Goal: Transaction & Acquisition: Purchase product/service

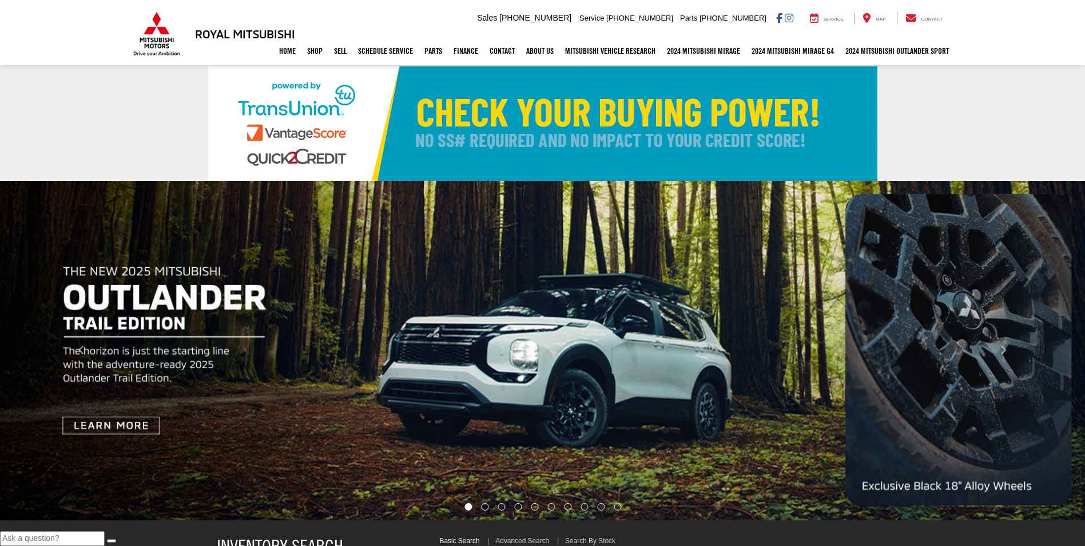
select select "Mitsubishi"
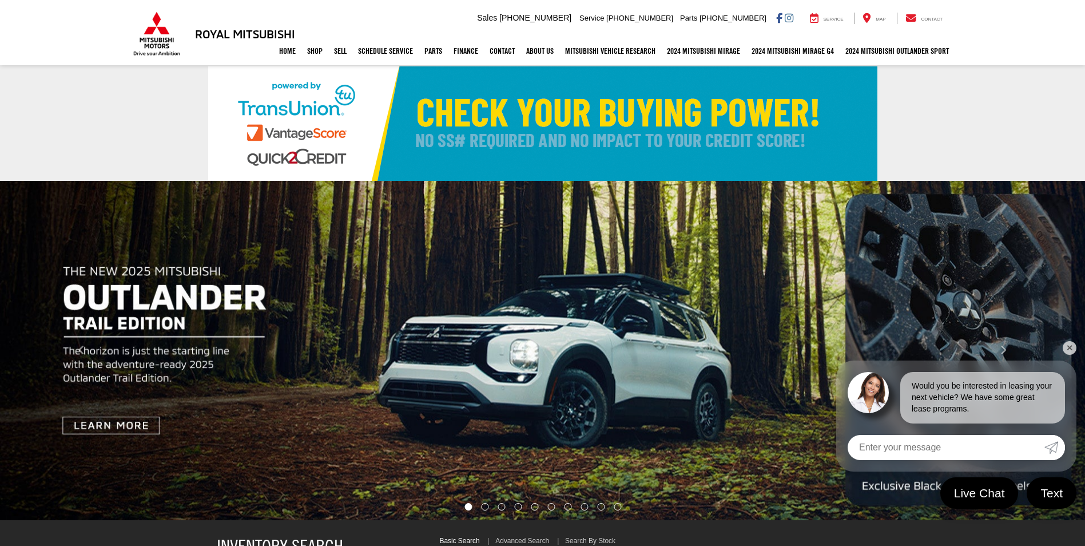
click at [1070, 344] on link "✕" at bounding box center [1070, 348] width 14 height 14
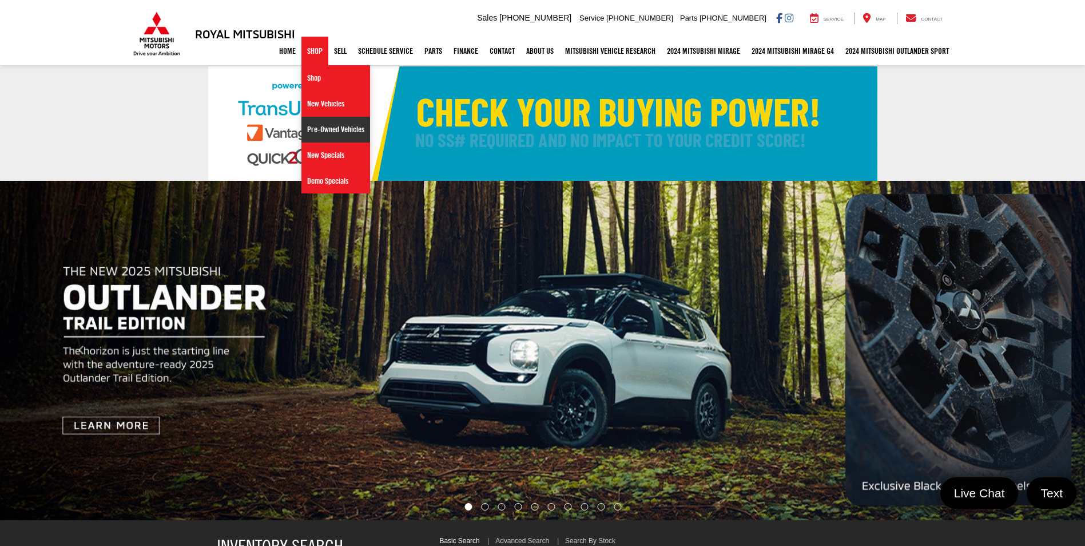
click at [314, 129] on link "Pre-Owned Vehicles" at bounding box center [336, 130] width 69 height 26
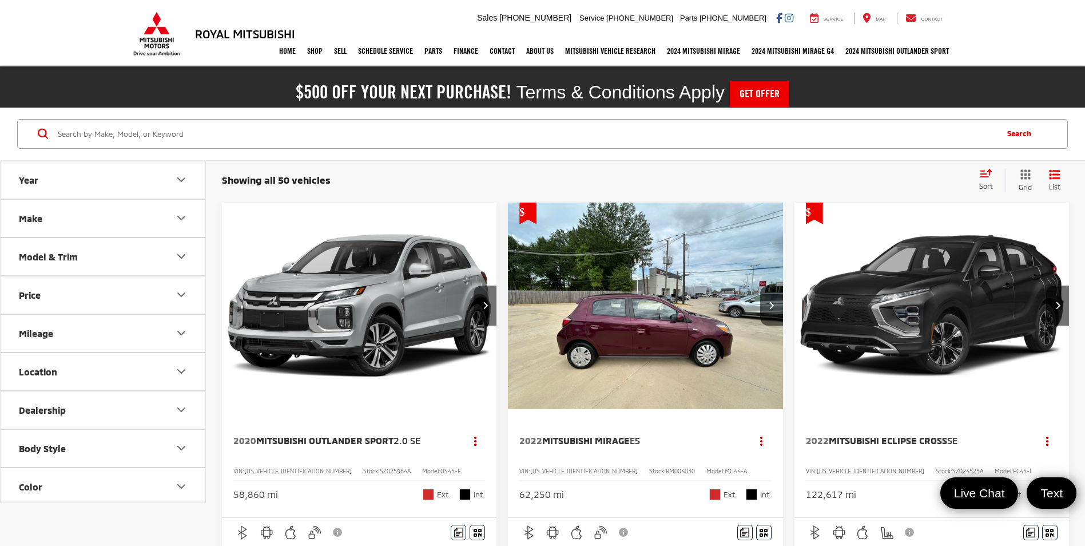
click at [178, 215] on icon "Make" at bounding box center [182, 218] width 14 height 14
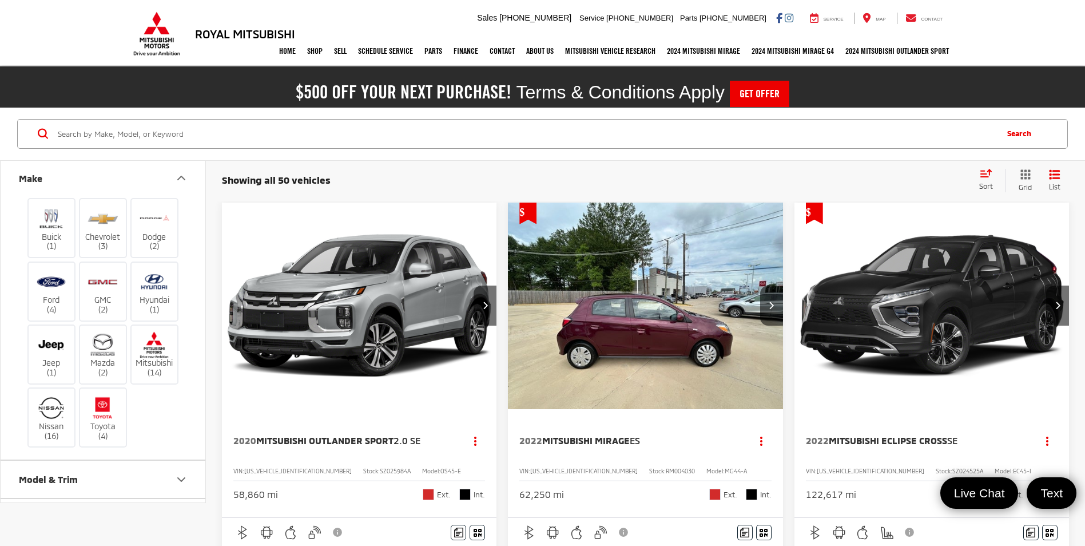
scroll to position [57, 0]
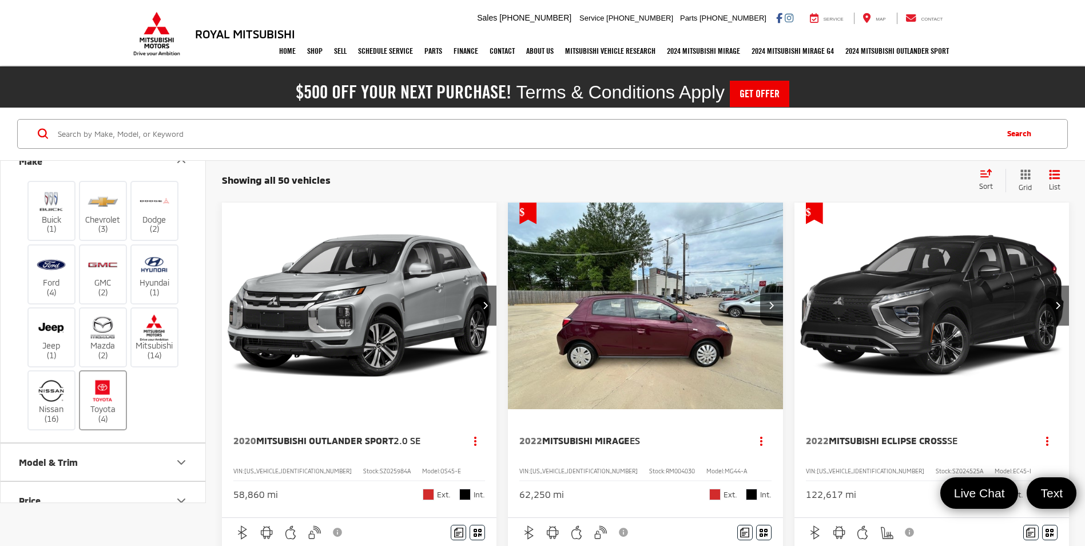
click at [100, 390] on img at bounding box center [102, 390] width 31 height 27
click at [0, 0] on input "Toyota (4)" at bounding box center [0, 0] width 0 height 0
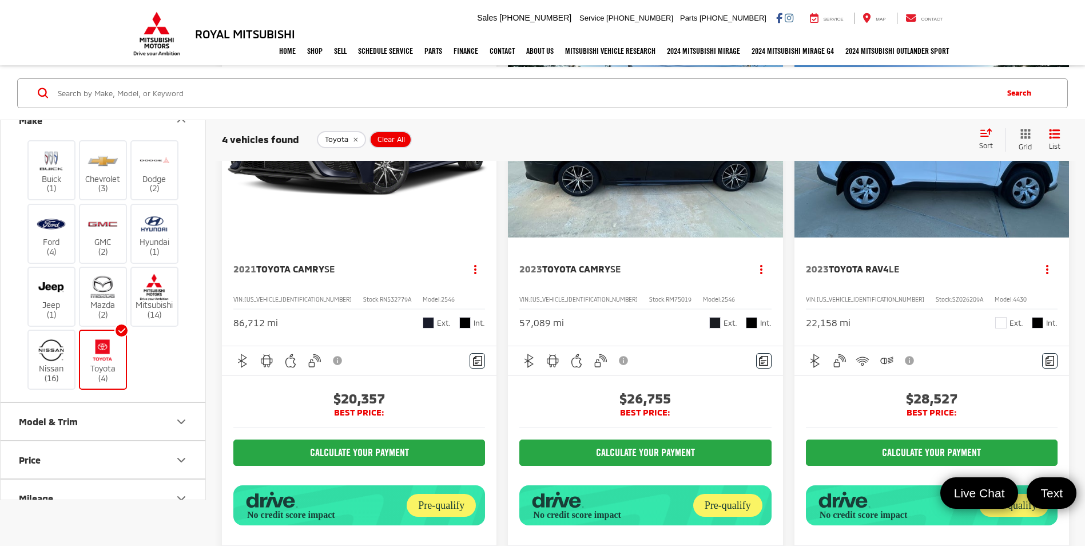
scroll to position [57, 0]
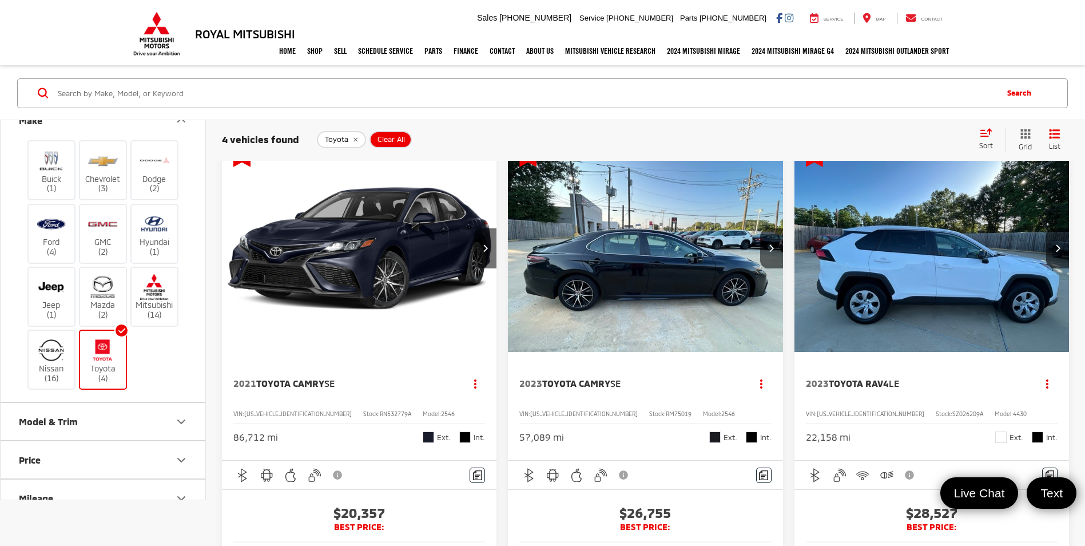
click at [945, 280] on img "2023 Toyota RAV4 LE 0" at bounding box center [932, 249] width 276 height 208
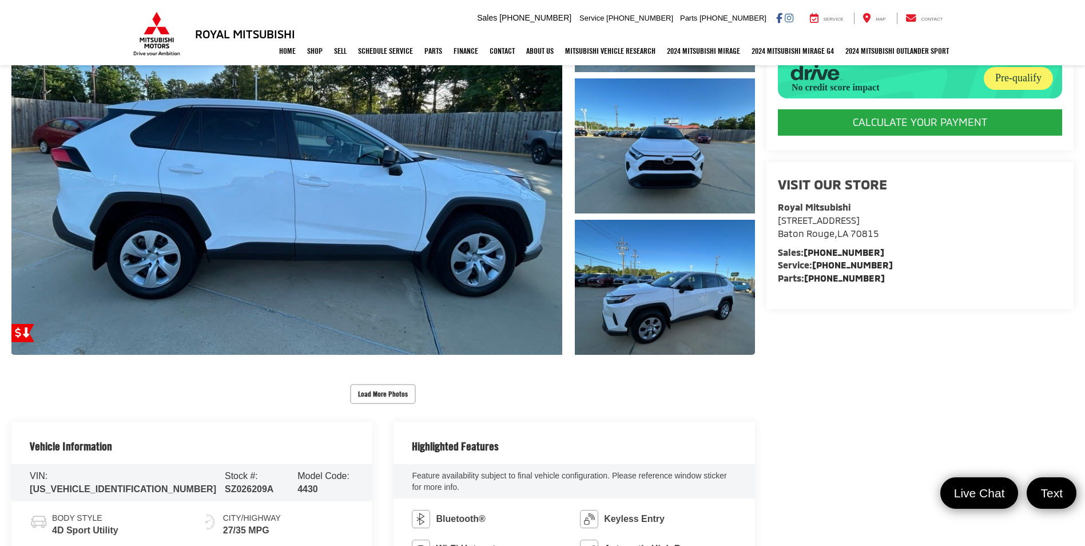
scroll to position [270, 0]
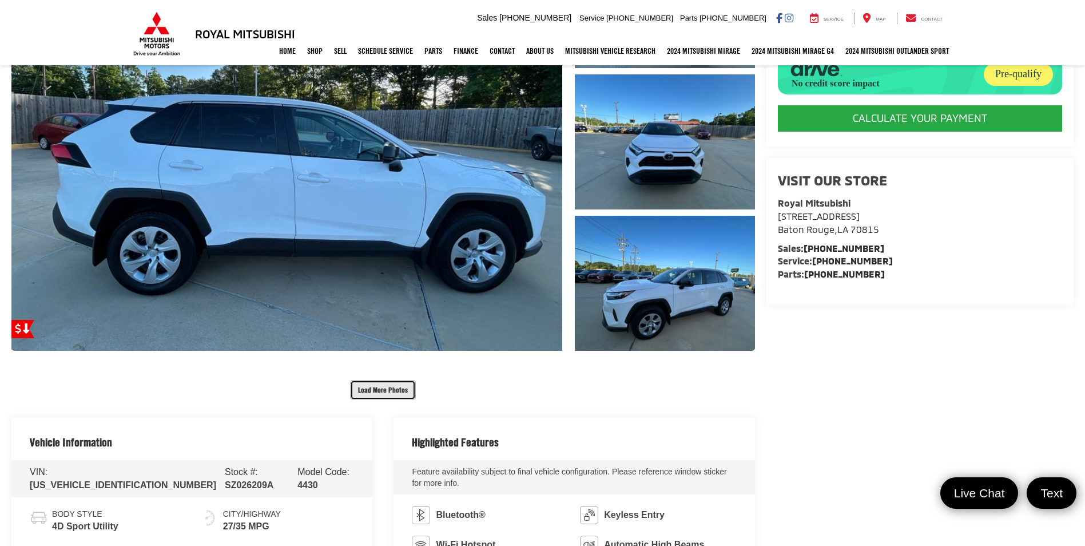
click at [366, 385] on button "Load More Photos" at bounding box center [383, 390] width 66 height 20
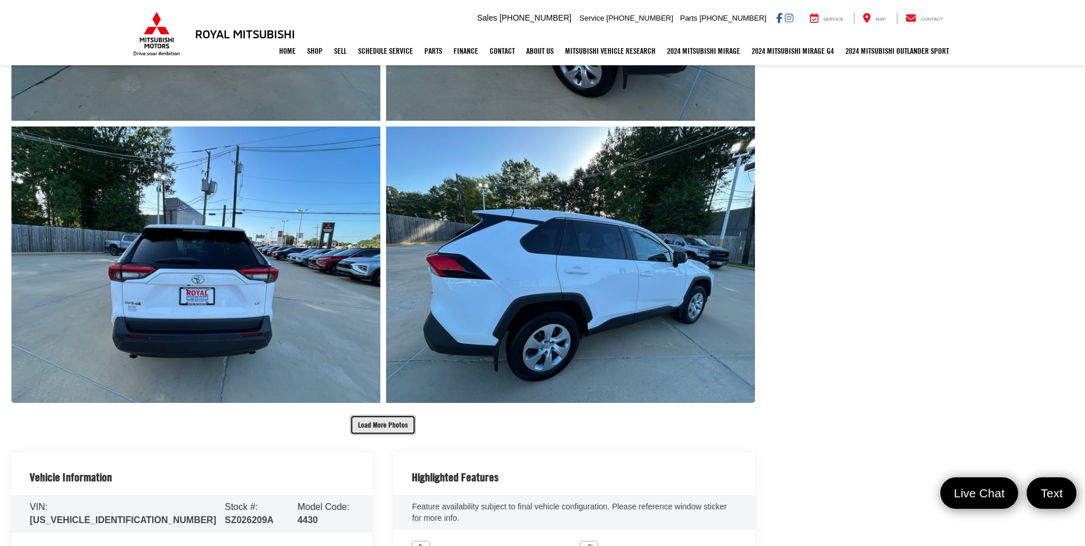
scroll to position [899, 0]
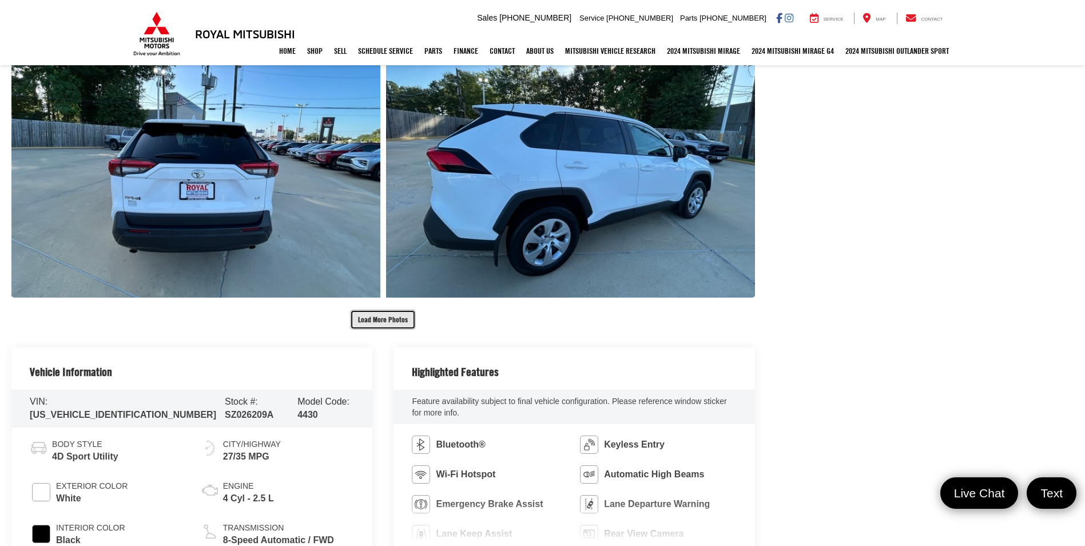
click at [390, 322] on button "Load More Photos" at bounding box center [383, 320] width 66 height 20
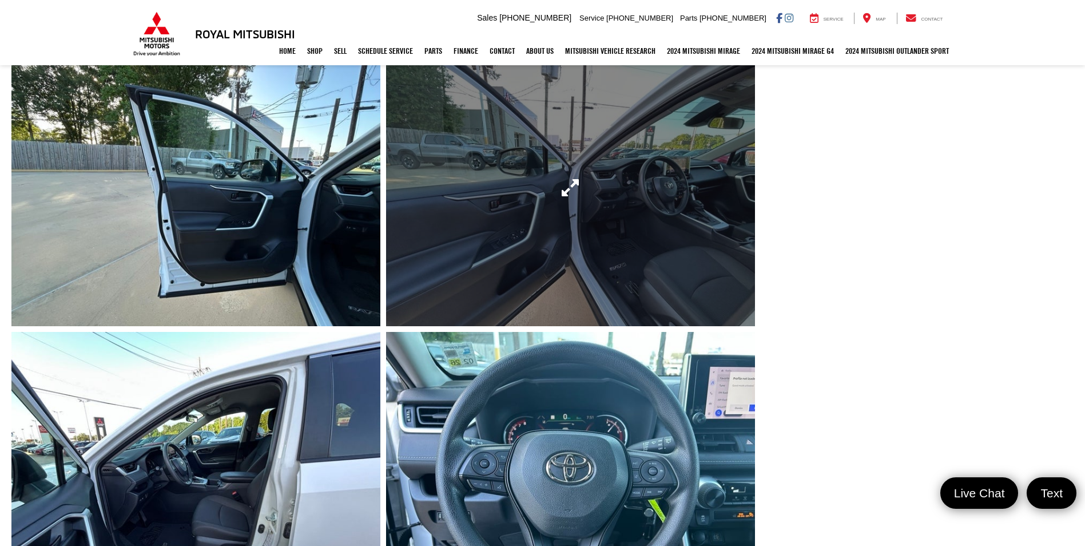
scroll to position [1128, 0]
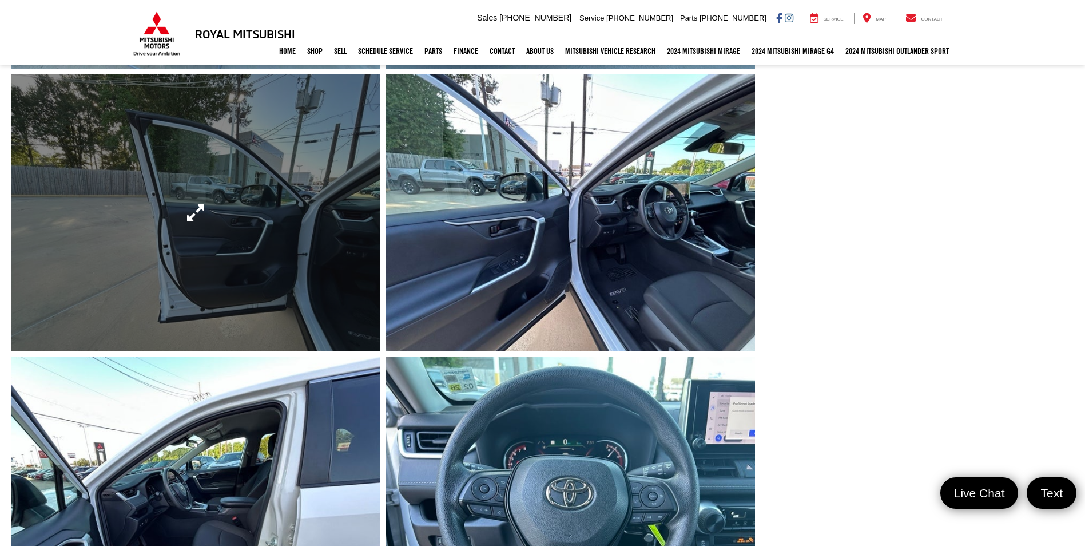
click at [273, 240] on link "Expand Photo 8" at bounding box center [195, 212] width 369 height 277
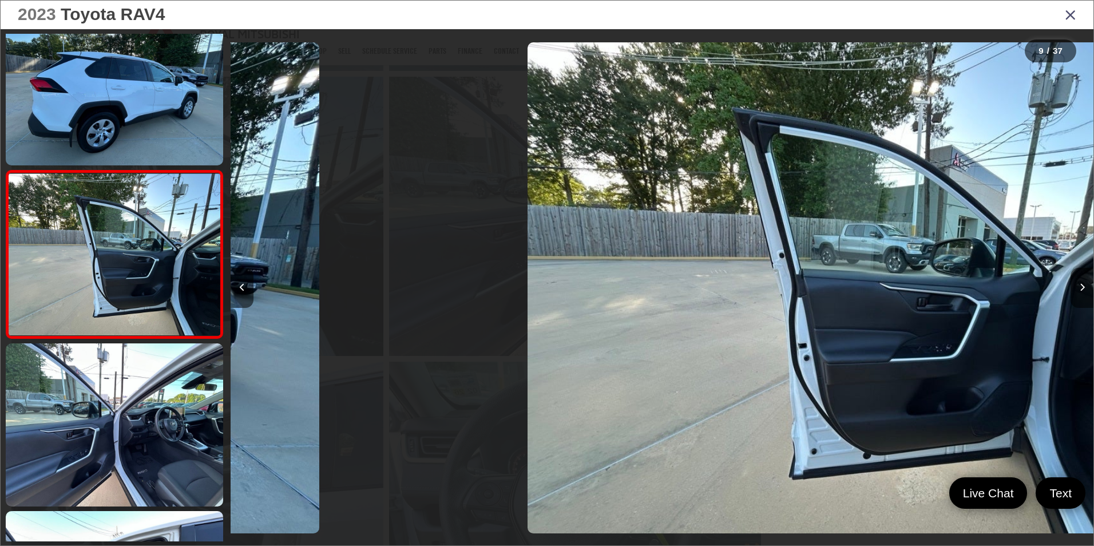
scroll to position [0, 6903]
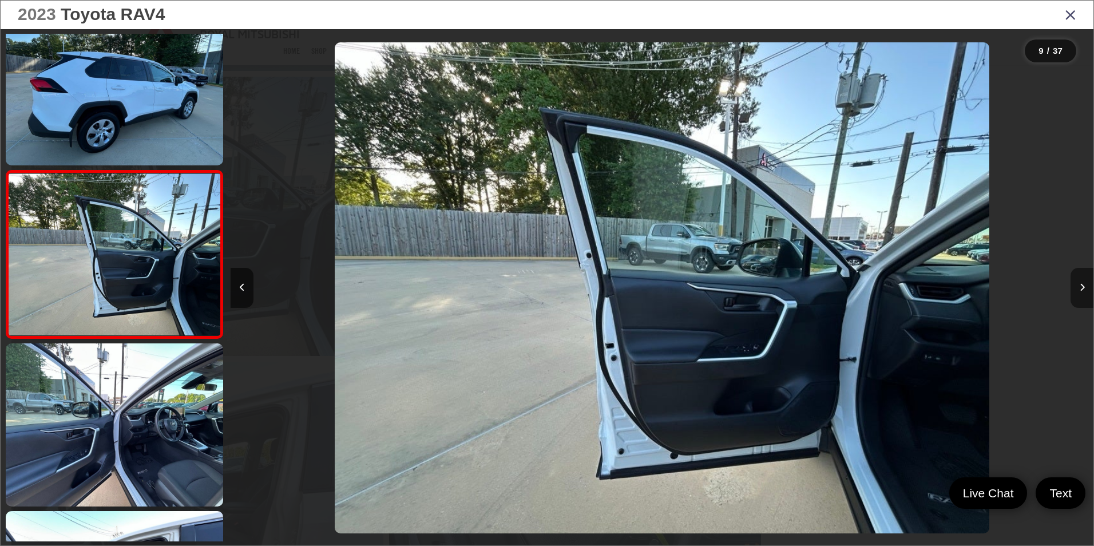
click at [1080, 287] on icon "Next image" at bounding box center [1082, 287] width 5 height 8
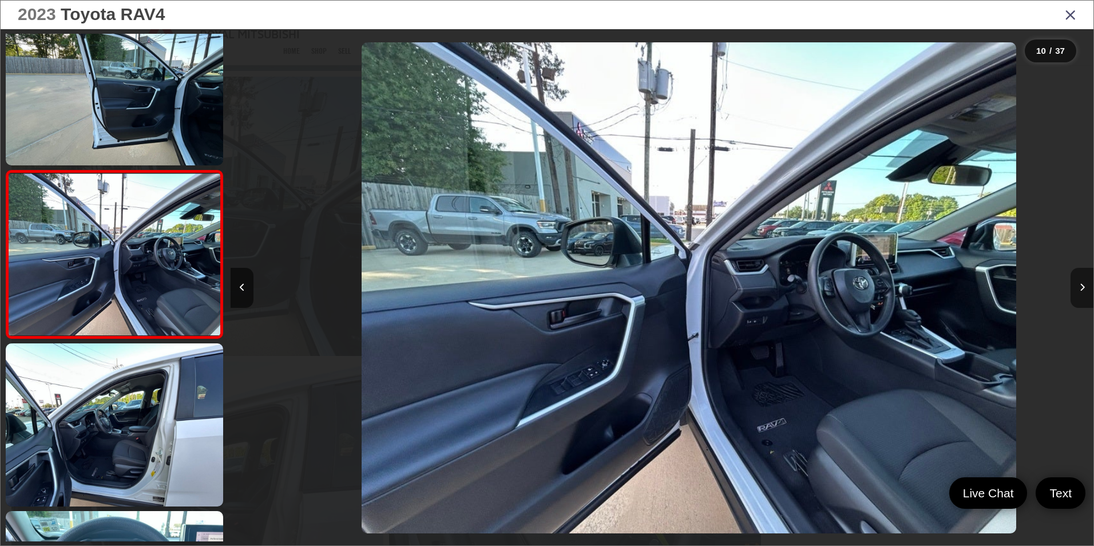
scroll to position [0, 7766]
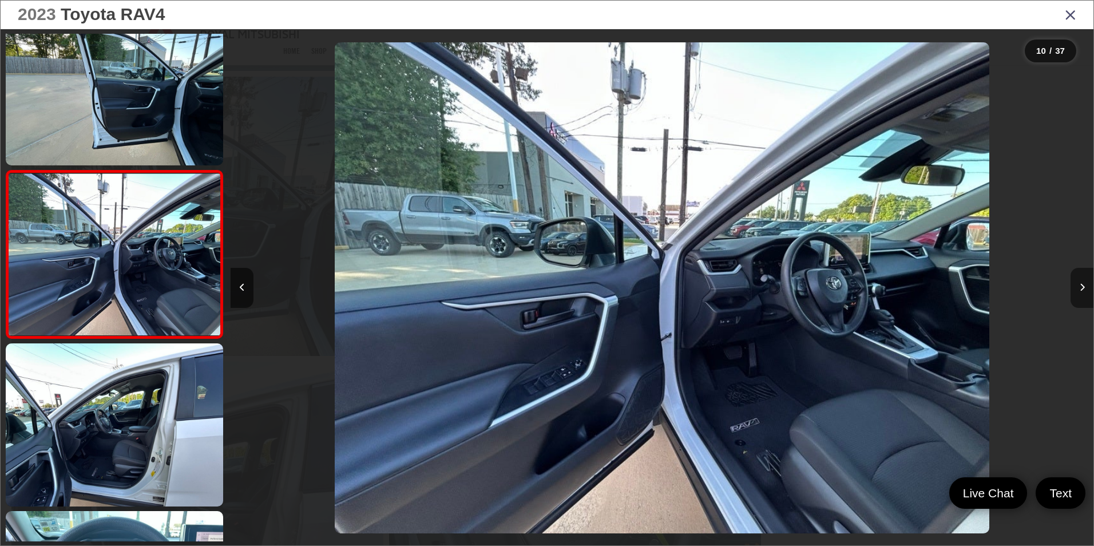
click at [1083, 285] on icon "Next image" at bounding box center [1082, 287] width 5 height 8
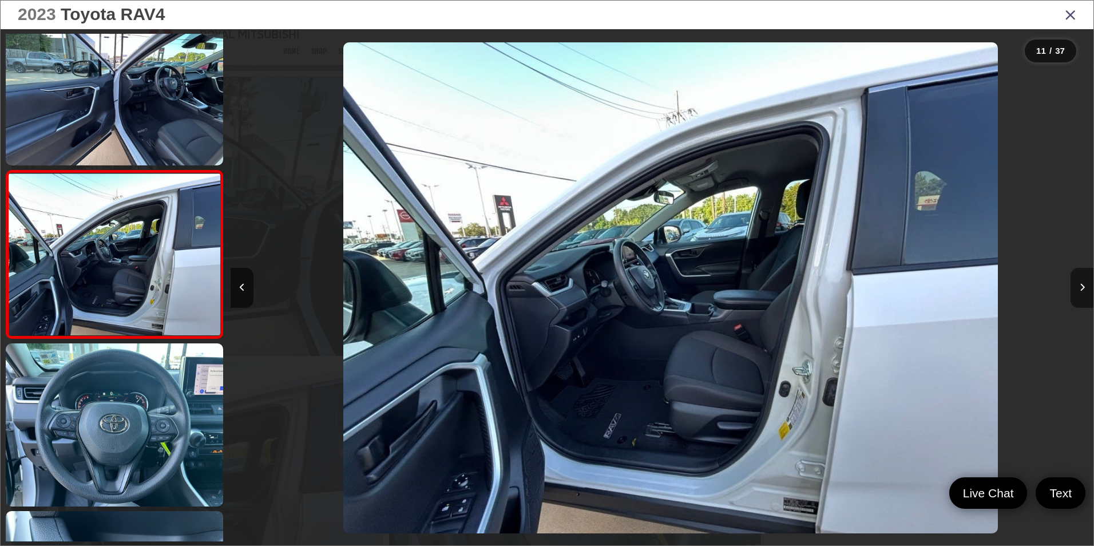
scroll to position [0, 8628]
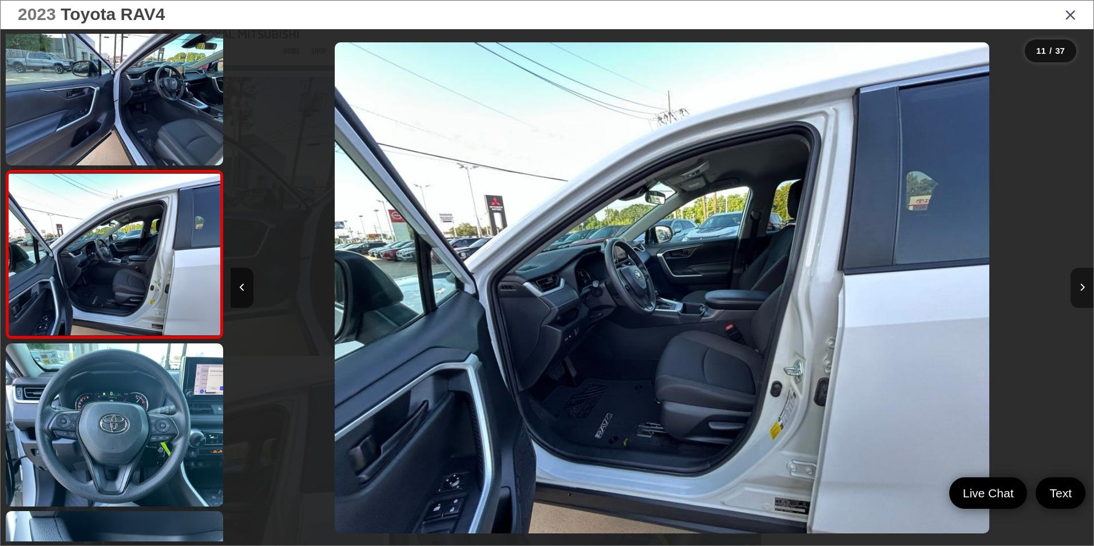
click at [1081, 289] on icon "Next image" at bounding box center [1082, 287] width 5 height 8
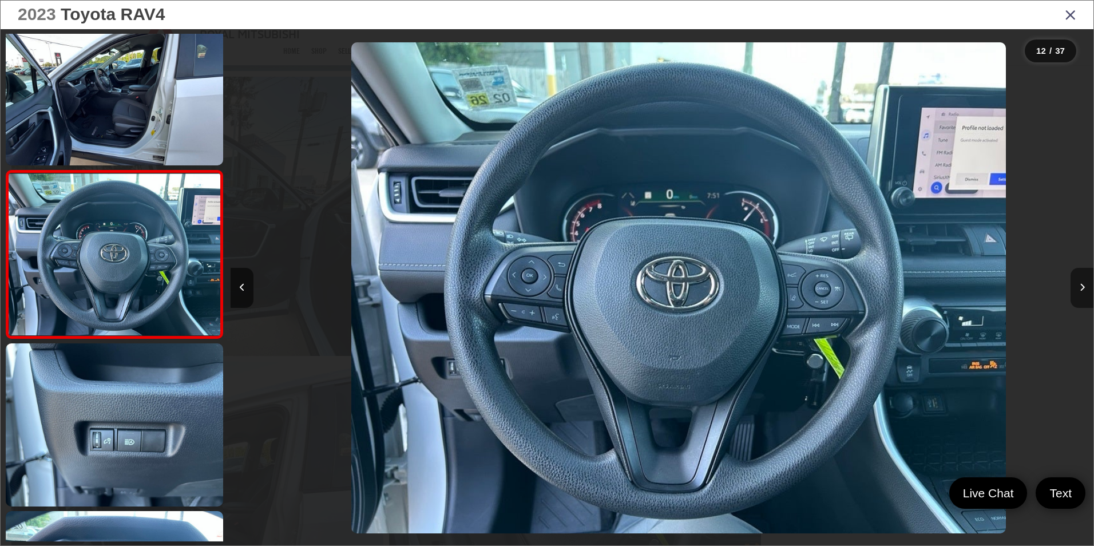
scroll to position [0, 9491]
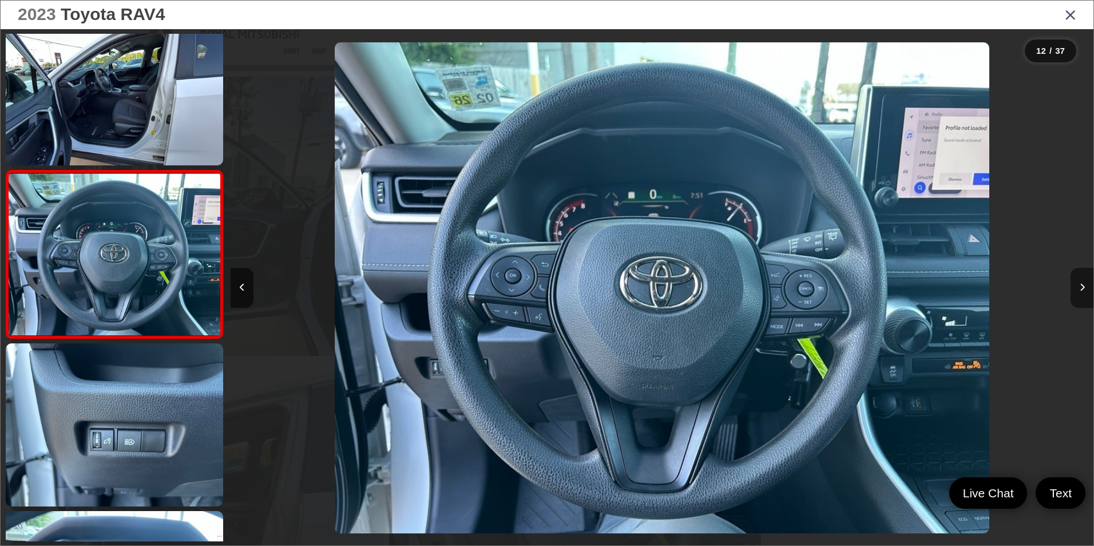
click at [1080, 284] on icon "Next image" at bounding box center [1082, 287] width 5 height 8
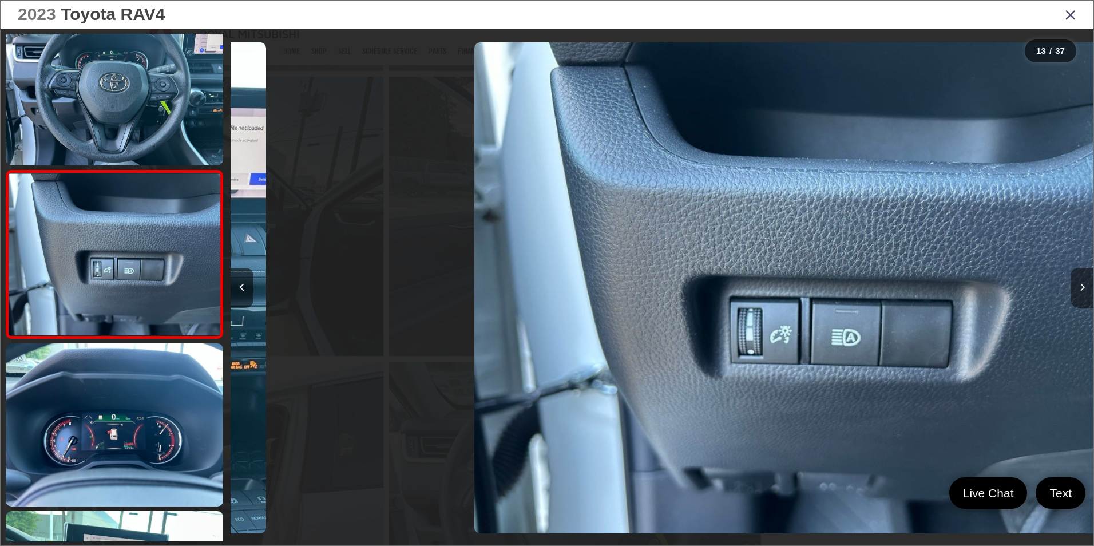
scroll to position [0, 10354]
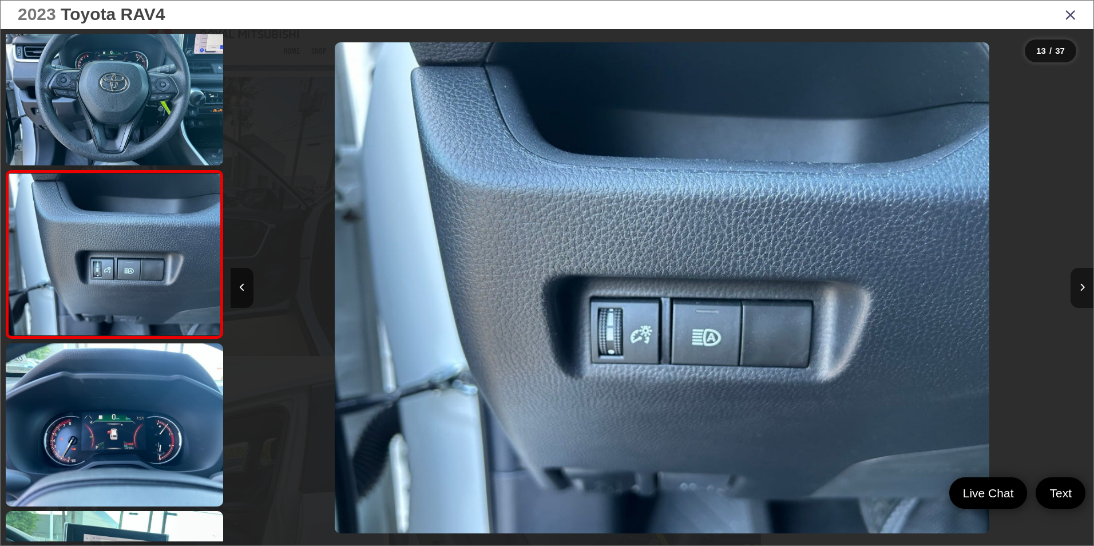
click at [1080, 285] on icon "Next image" at bounding box center [1082, 287] width 5 height 8
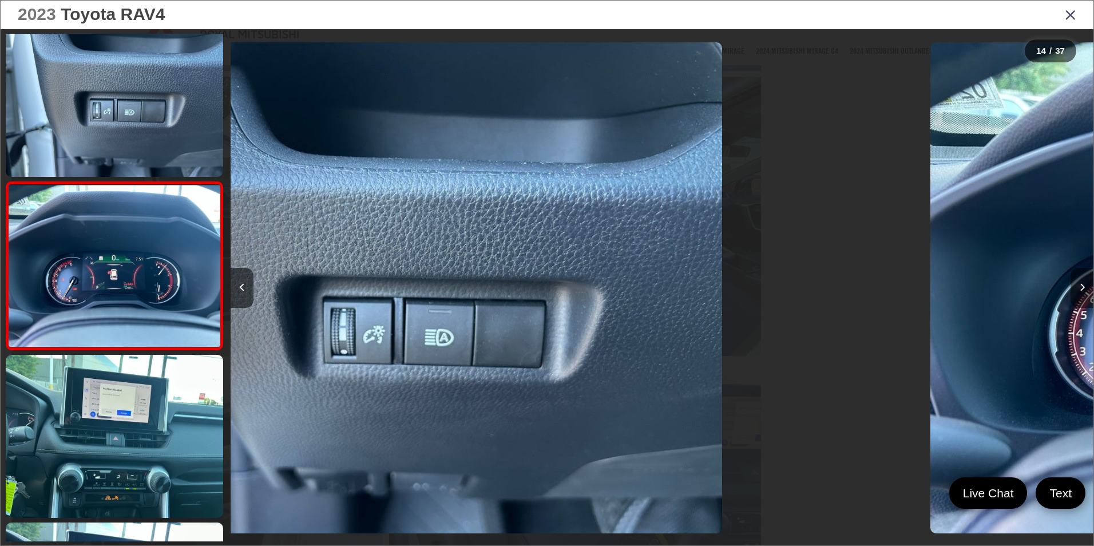
scroll to position [0, 0]
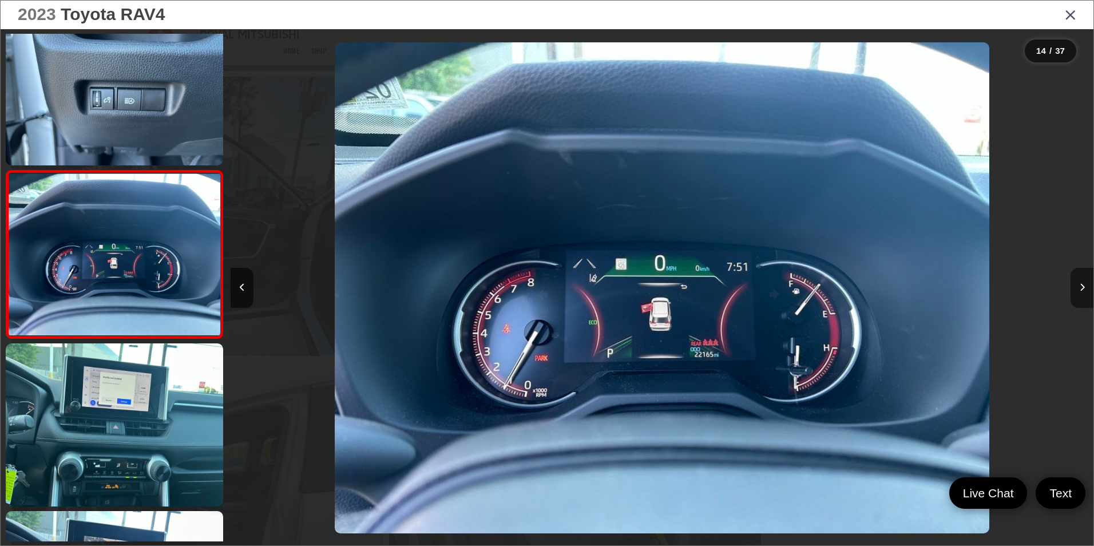
click at [1080, 283] on button "Next image" at bounding box center [1082, 288] width 23 height 40
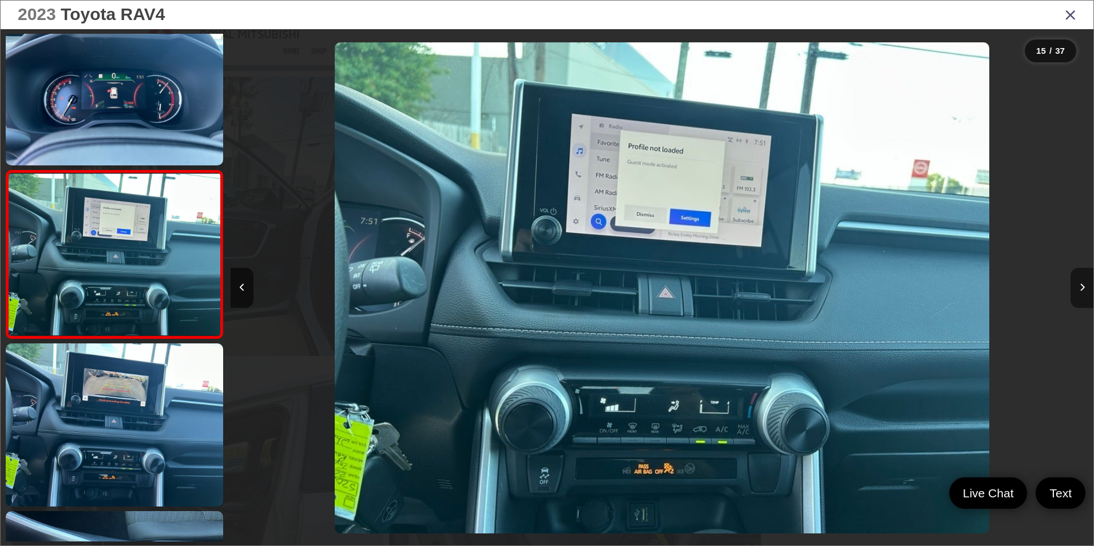
click at [1079, 279] on button "Next image" at bounding box center [1082, 288] width 23 height 40
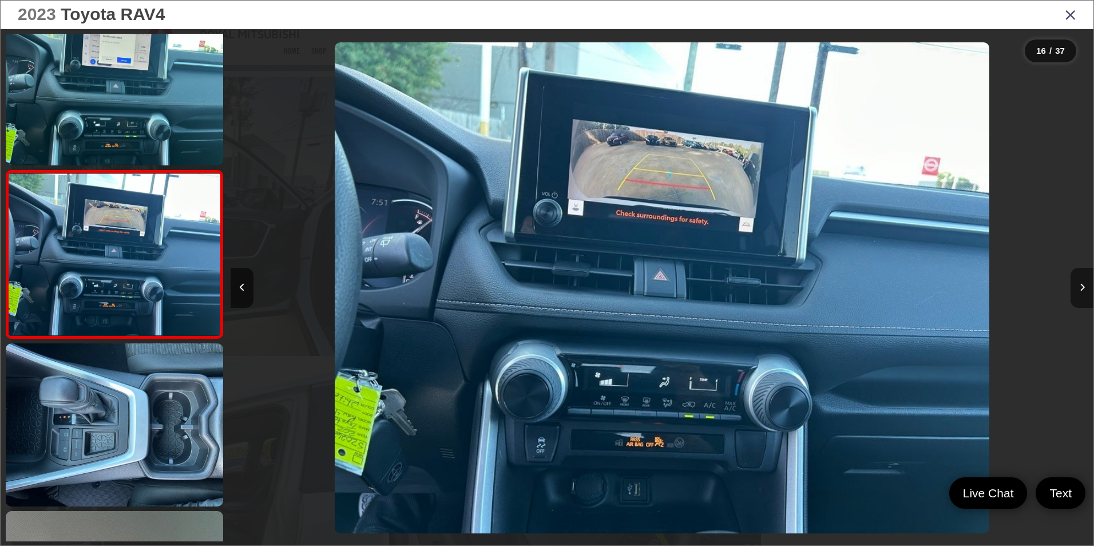
click at [1076, 282] on button "Next image" at bounding box center [1082, 288] width 23 height 40
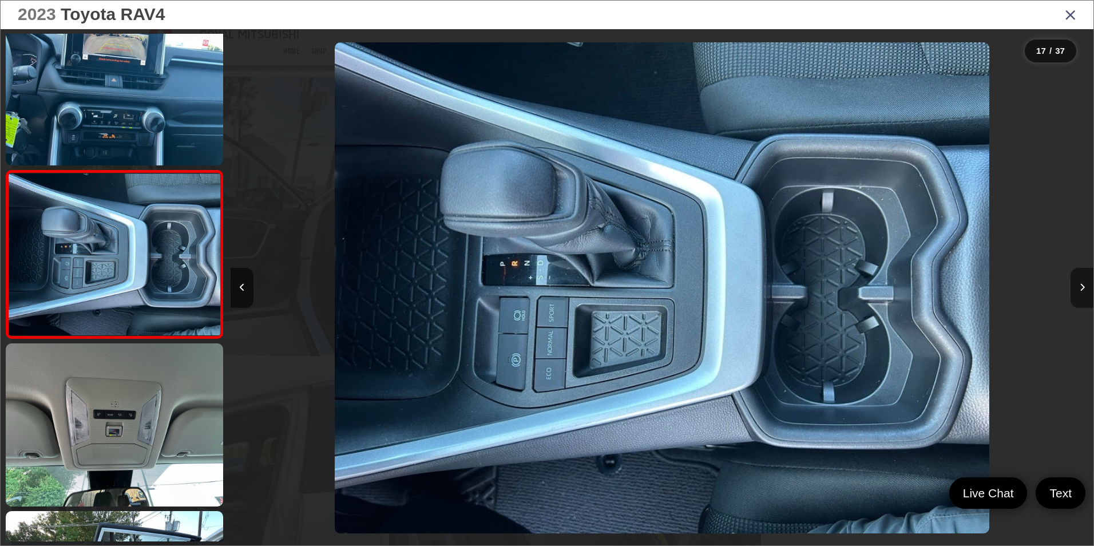
click at [1079, 280] on button "Next image" at bounding box center [1082, 288] width 23 height 40
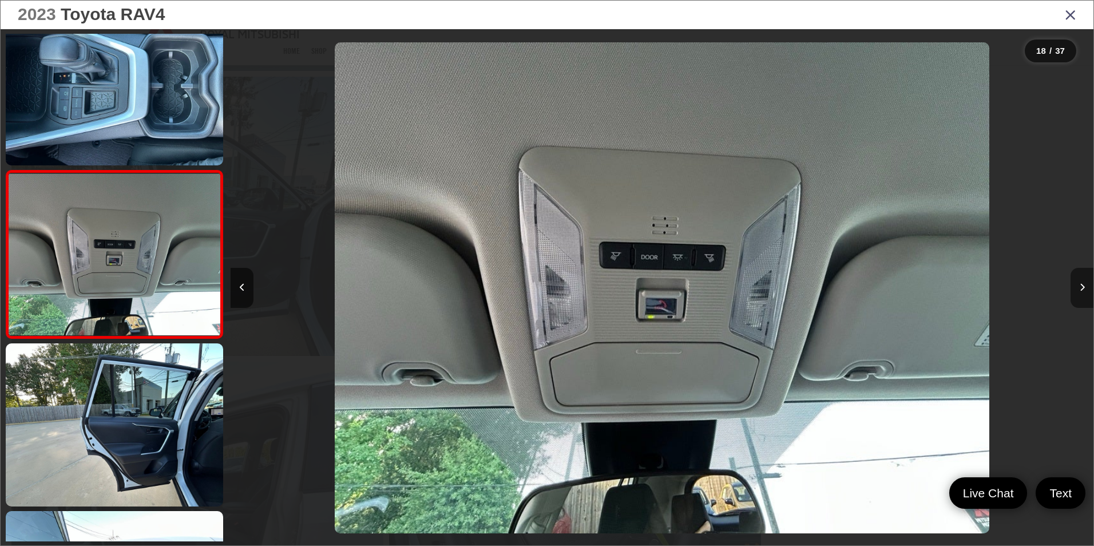
click at [1079, 284] on button "Next image" at bounding box center [1082, 288] width 23 height 40
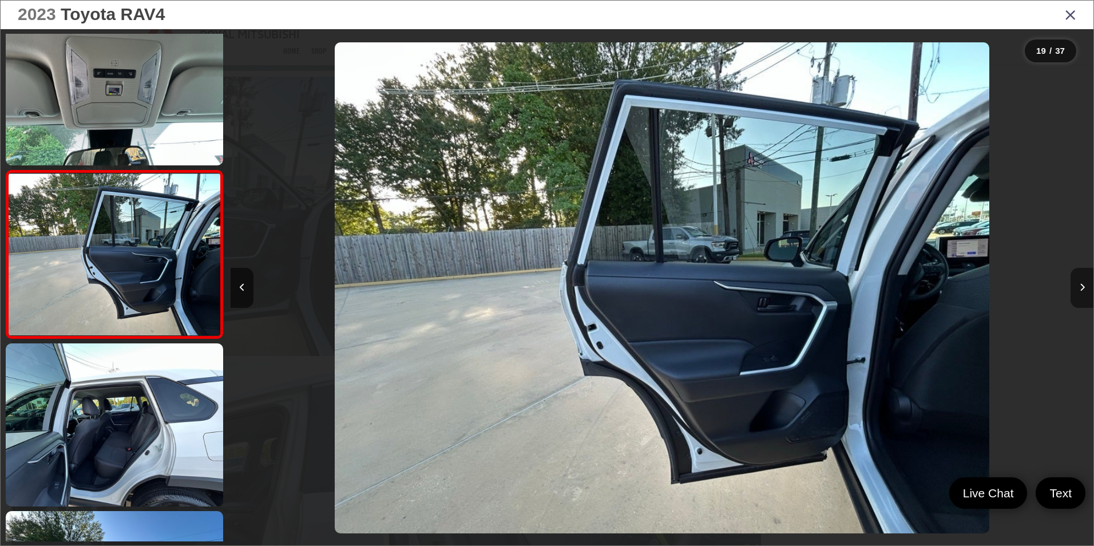
click at [1079, 284] on button "Next image" at bounding box center [1082, 288] width 23 height 40
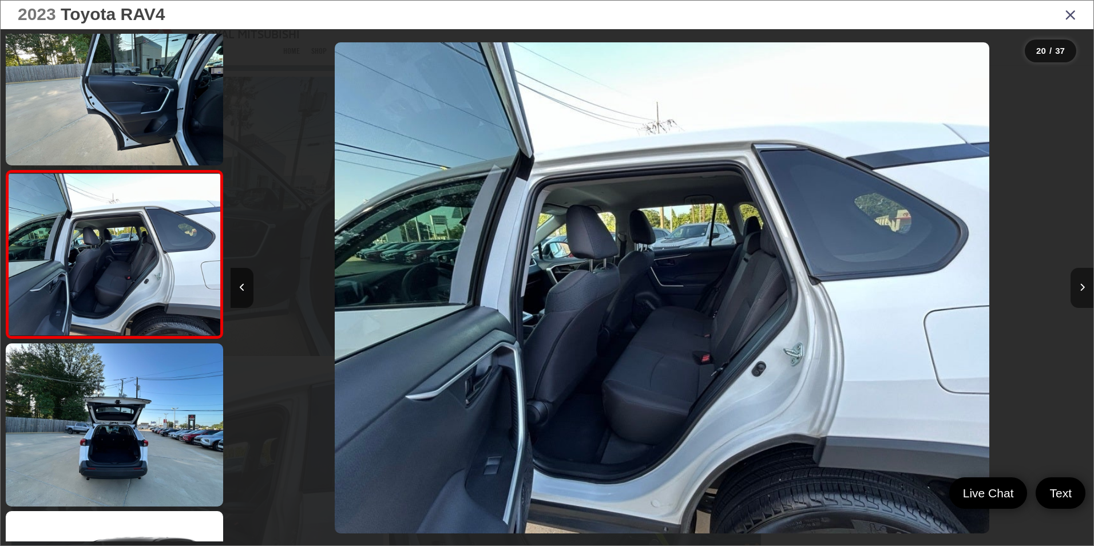
click at [1081, 282] on button "Next image" at bounding box center [1082, 288] width 23 height 40
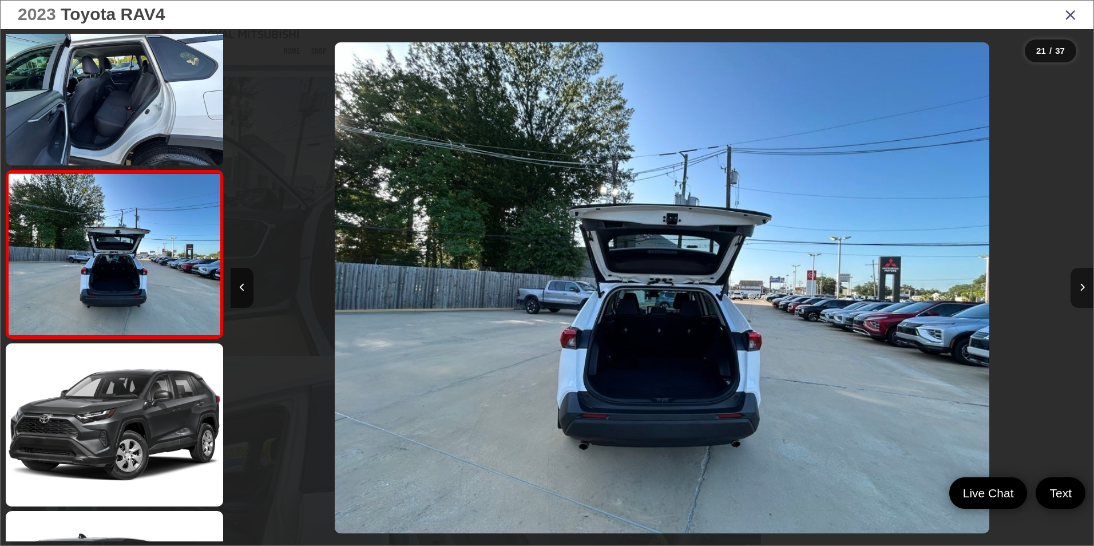
click at [1079, 283] on button "Next image" at bounding box center [1082, 288] width 23 height 40
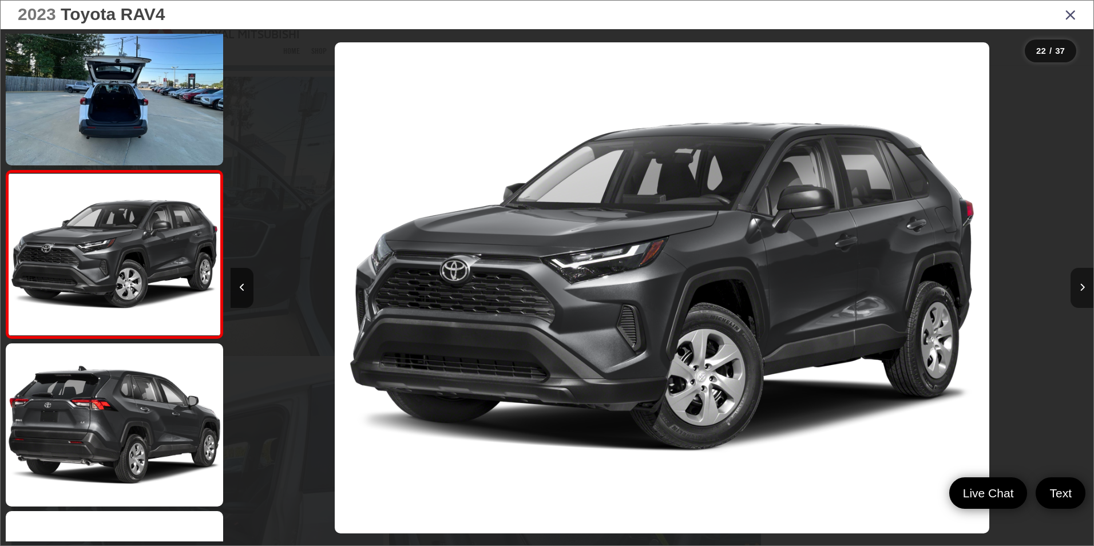
click at [1079, 283] on button "Next image" at bounding box center [1082, 288] width 23 height 40
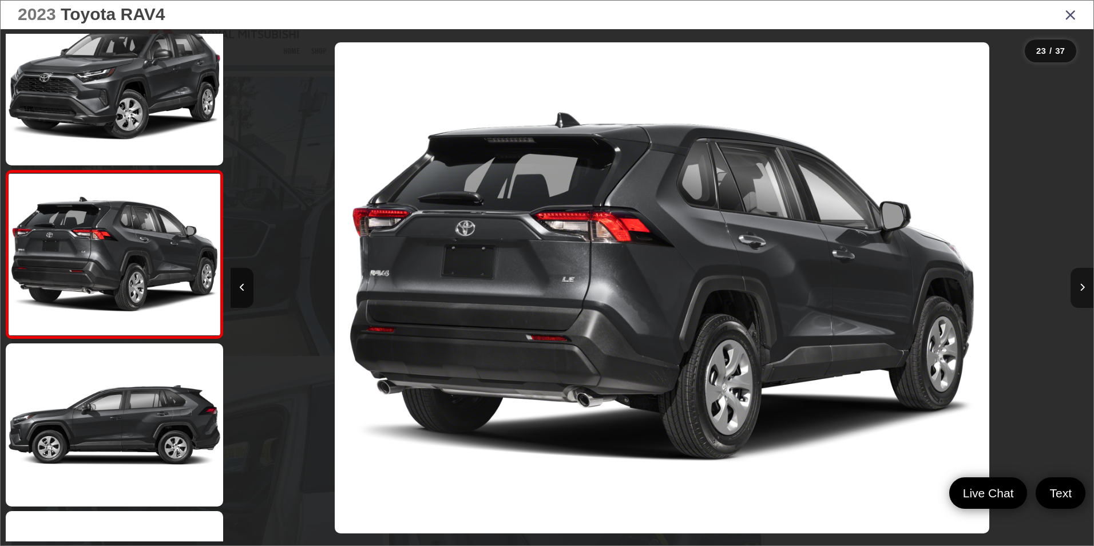
click at [1079, 283] on button "Next image" at bounding box center [1082, 288] width 23 height 40
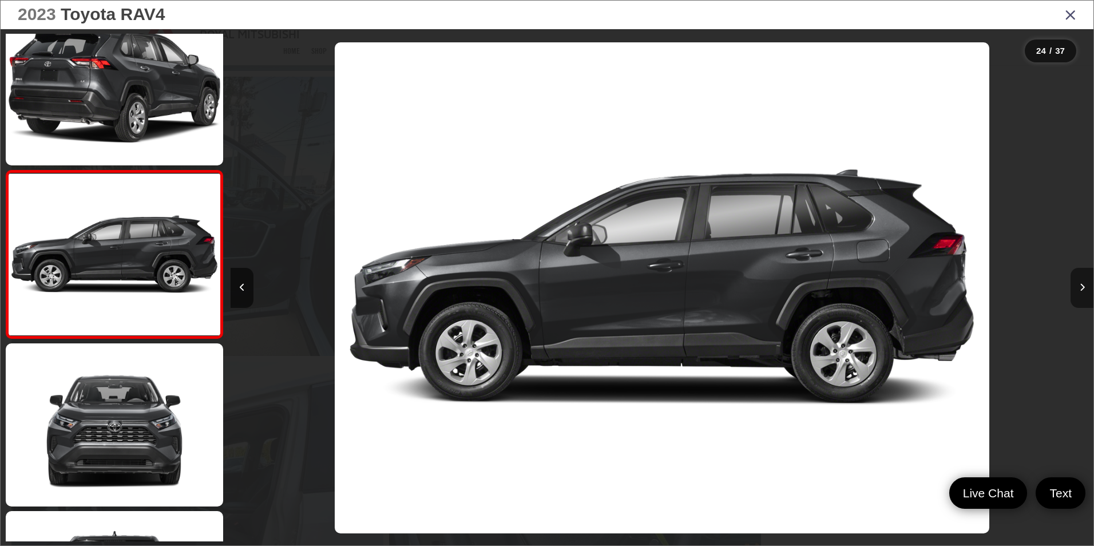
click at [1078, 284] on button "Next image" at bounding box center [1082, 288] width 23 height 40
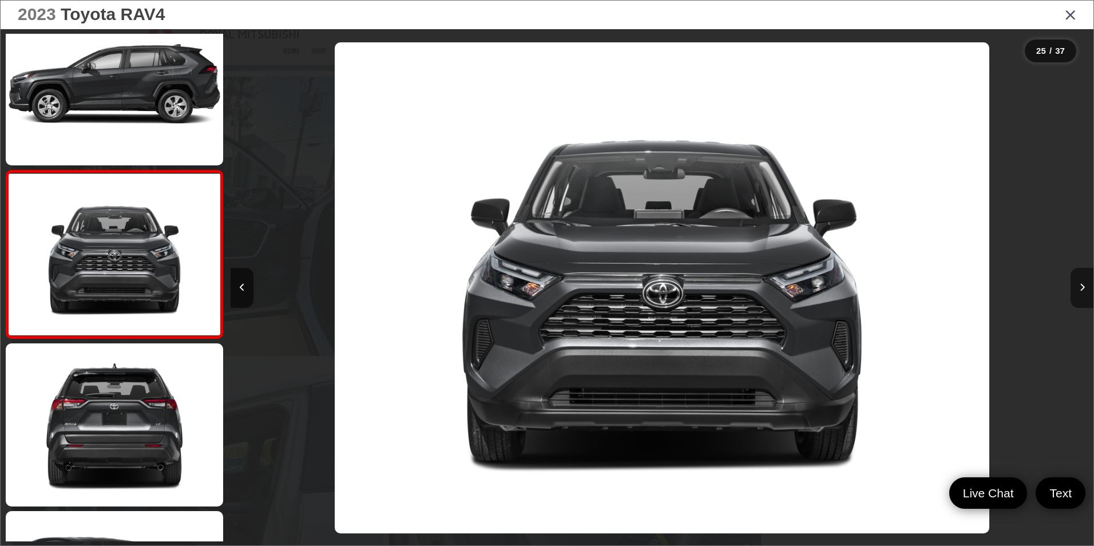
click at [1078, 284] on button "Next image" at bounding box center [1082, 288] width 23 height 40
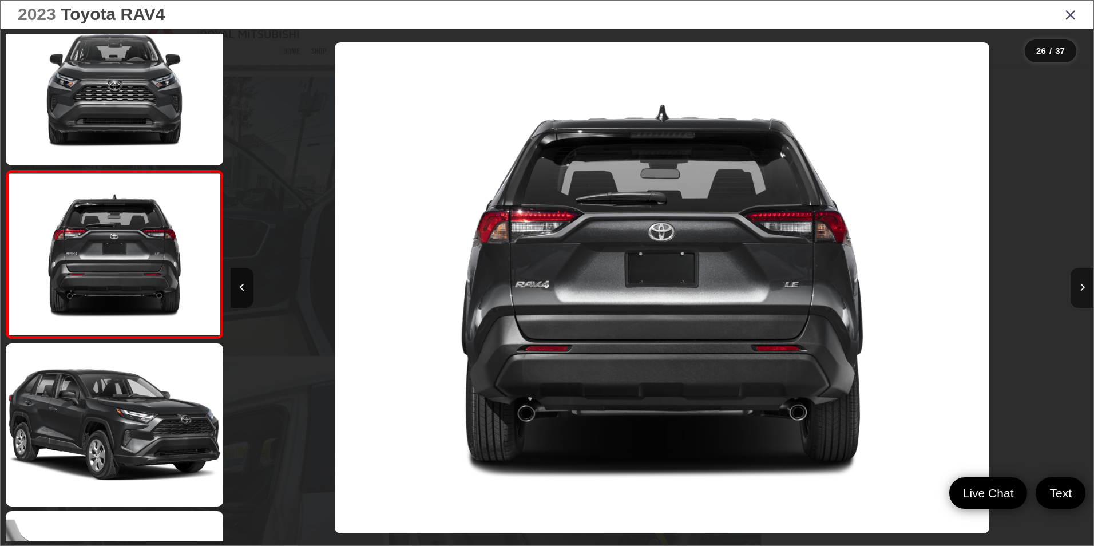
click at [1078, 284] on button "Next image" at bounding box center [1082, 288] width 23 height 40
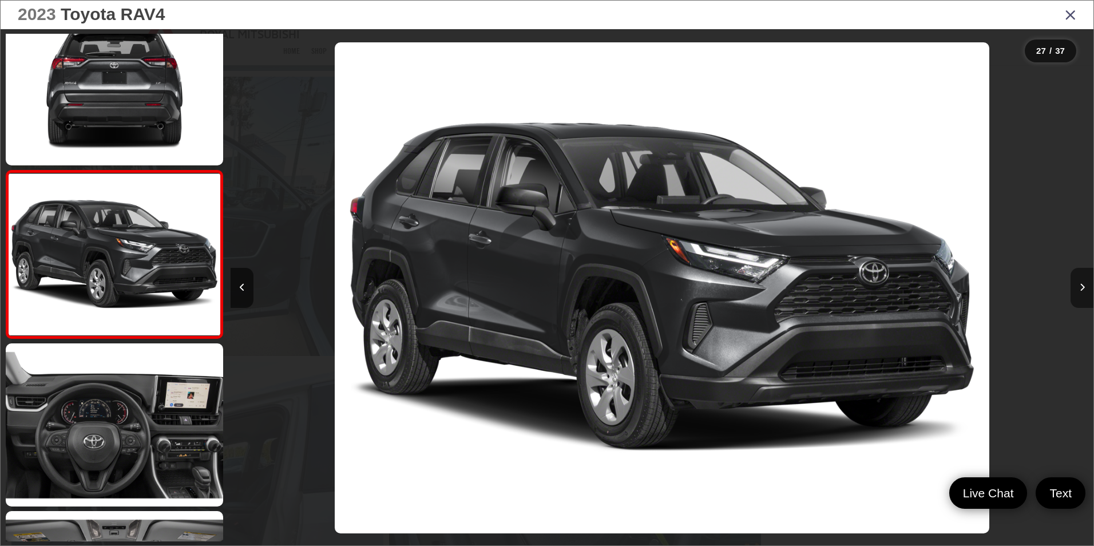
click at [1078, 284] on button "Next image" at bounding box center [1082, 288] width 23 height 40
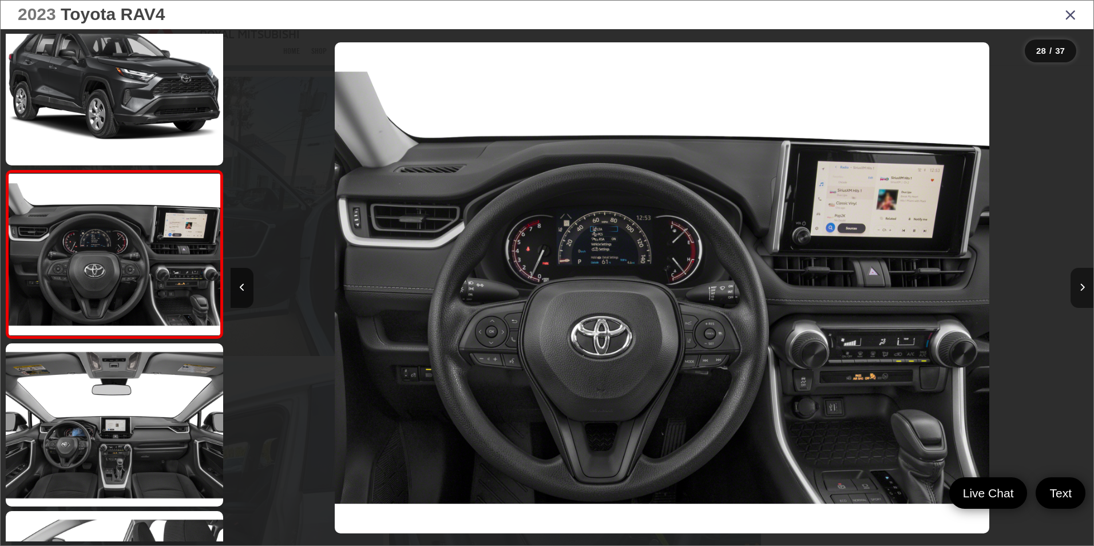
click at [1079, 283] on button "Next image" at bounding box center [1082, 288] width 23 height 40
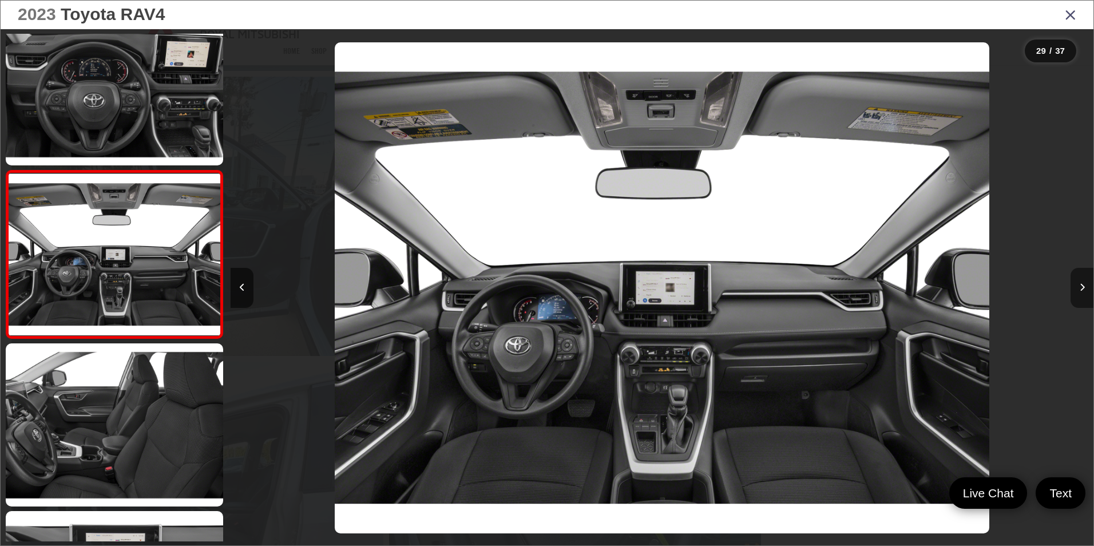
click at [1079, 283] on button "Next image" at bounding box center [1082, 288] width 23 height 40
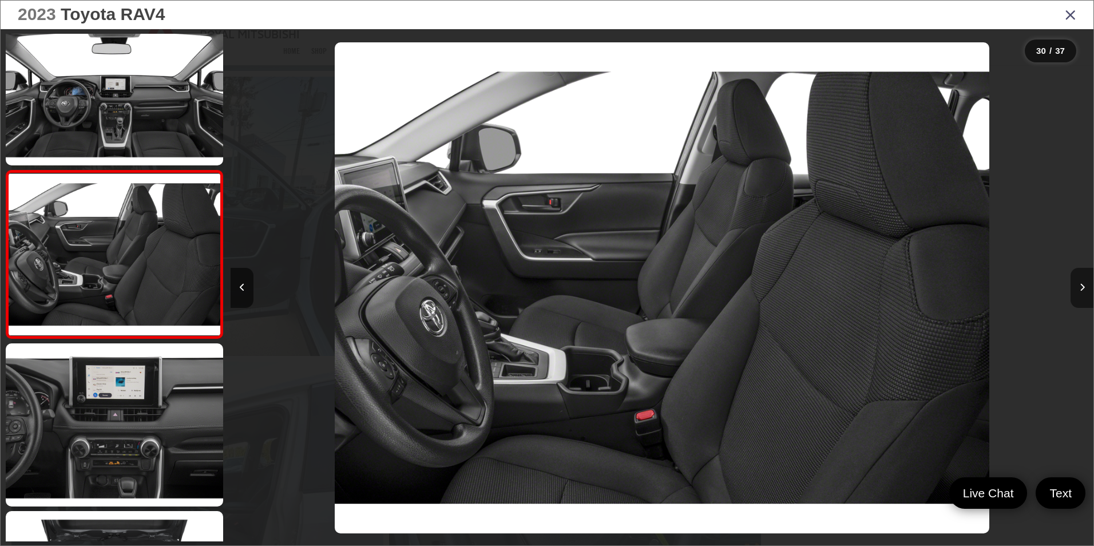
click at [1079, 283] on button "Next image" at bounding box center [1082, 288] width 23 height 40
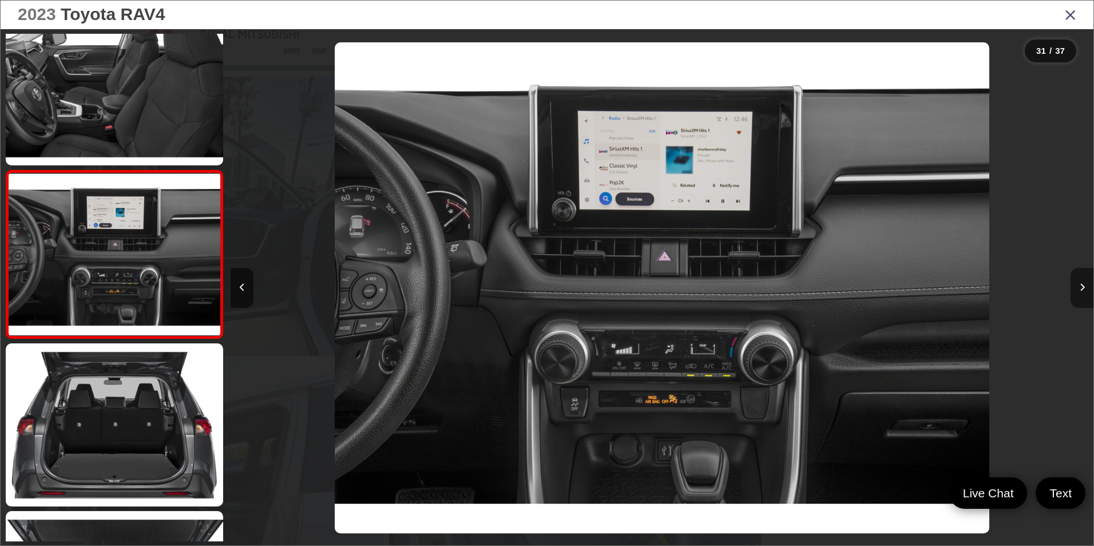
click at [1079, 283] on button "Next image" at bounding box center [1082, 288] width 23 height 40
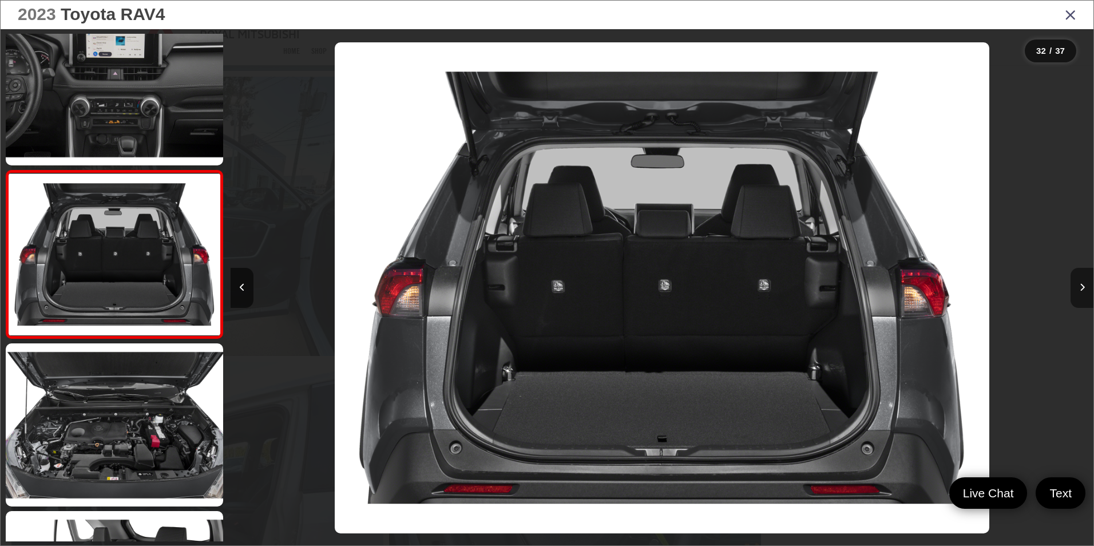
click at [1079, 283] on button "Next image" at bounding box center [1082, 288] width 23 height 40
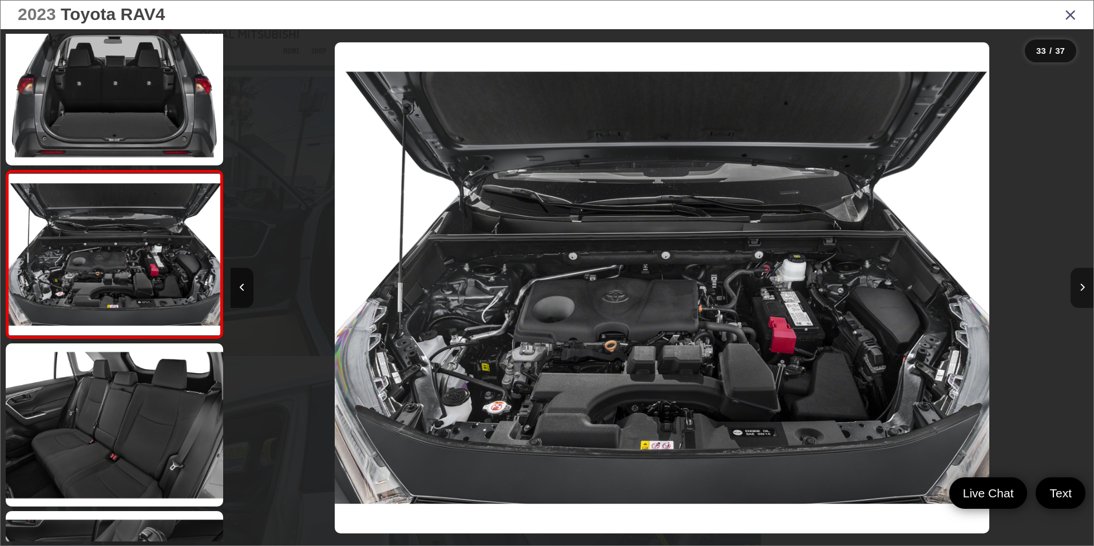
click at [1079, 283] on button "Next image" at bounding box center [1082, 288] width 23 height 40
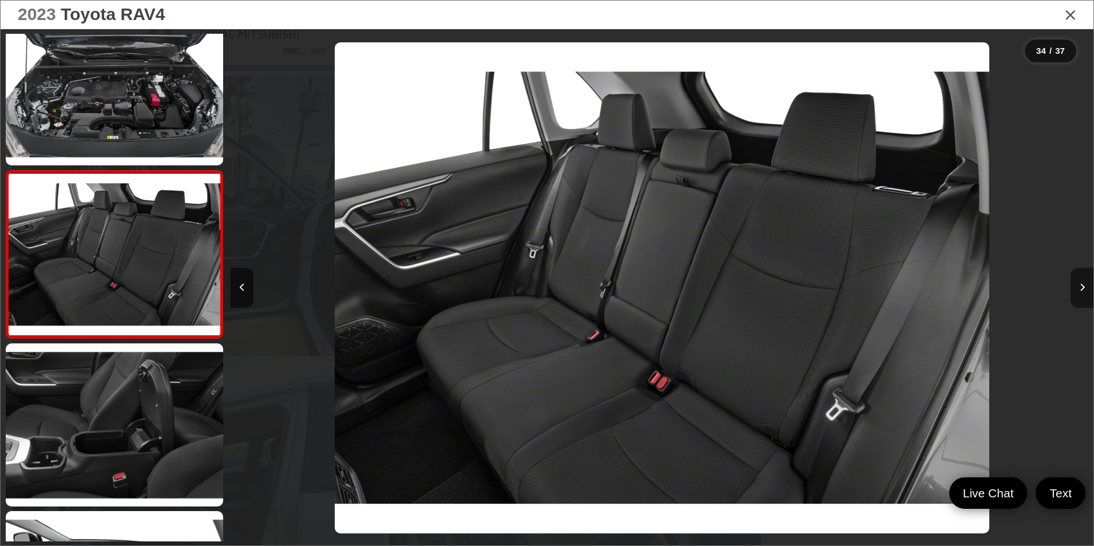
click at [1079, 283] on button "Next image" at bounding box center [1082, 288] width 23 height 40
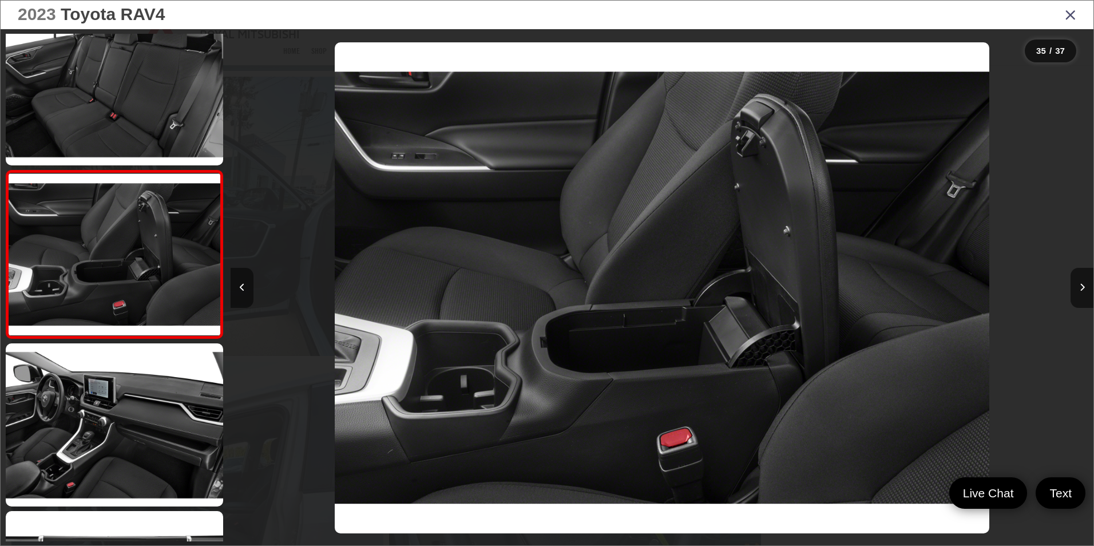
click at [244, 286] on icon "Previous image" at bounding box center [242, 287] width 5 height 8
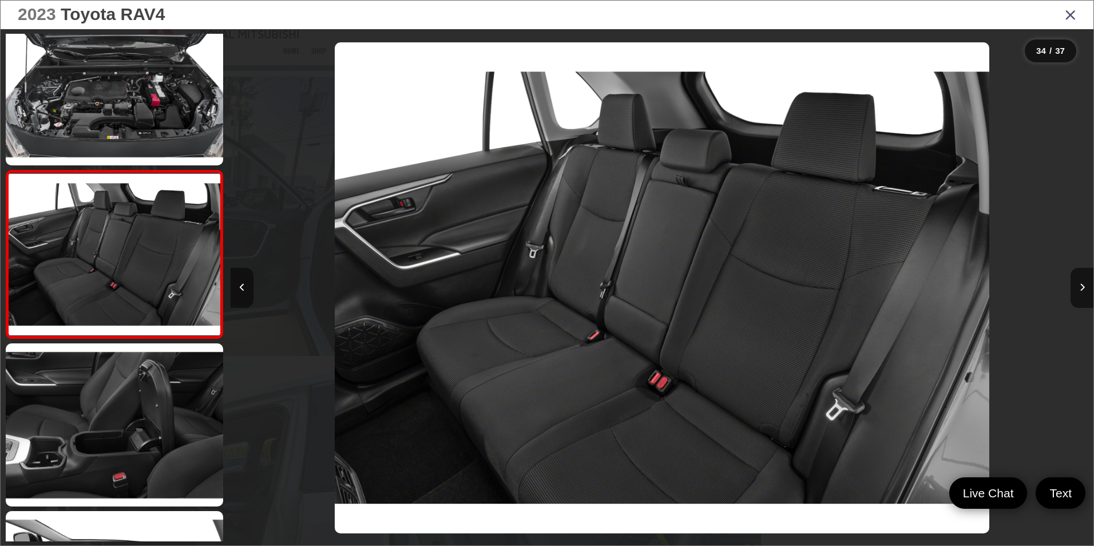
click at [244, 286] on icon "Previous image" at bounding box center [242, 287] width 5 height 8
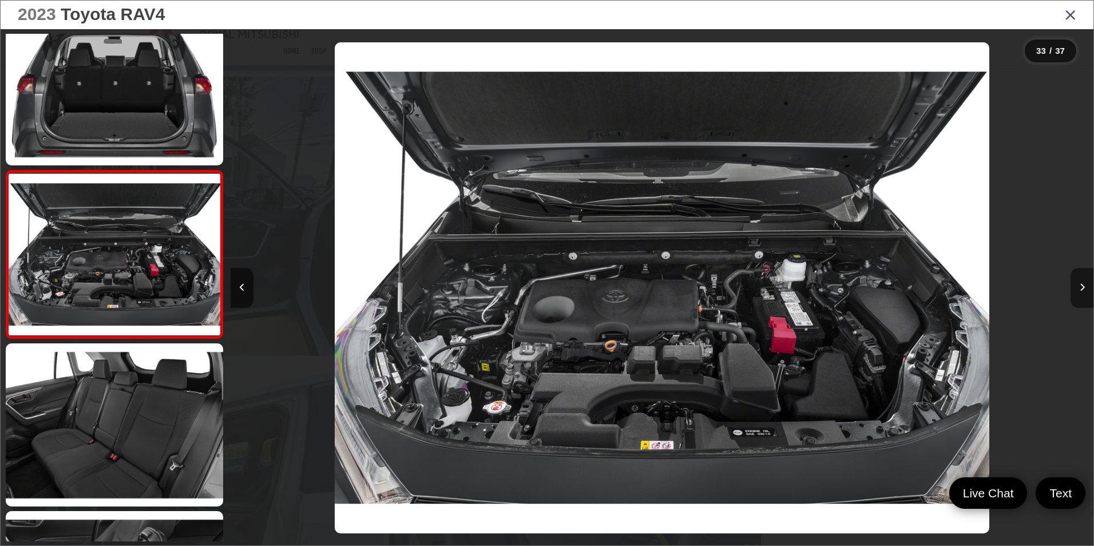
click at [1081, 281] on button "Next image" at bounding box center [1082, 288] width 23 height 40
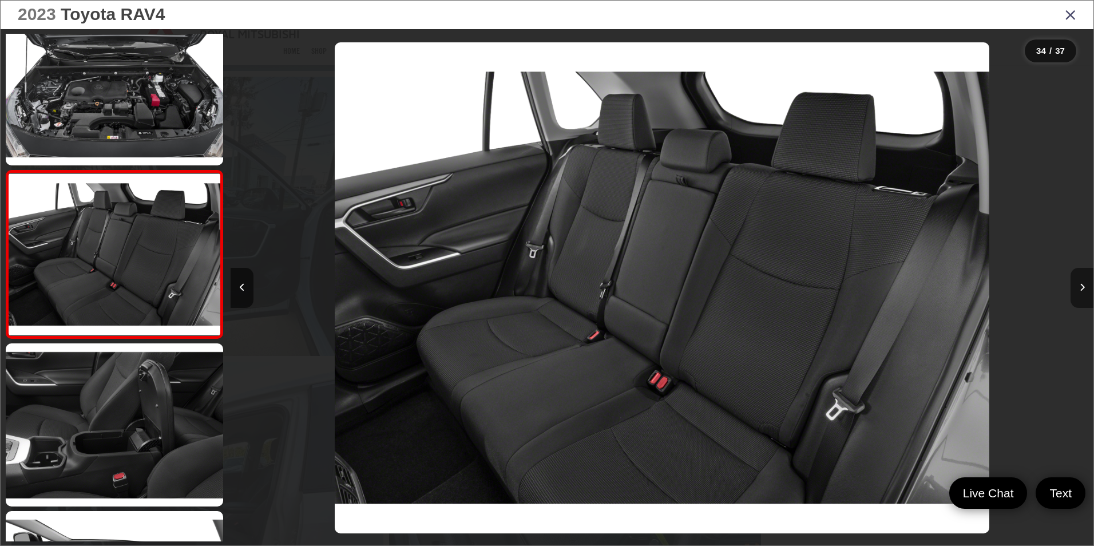
click at [1081, 282] on button "Next image" at bounding box center [1082, 288] width 23 height 40
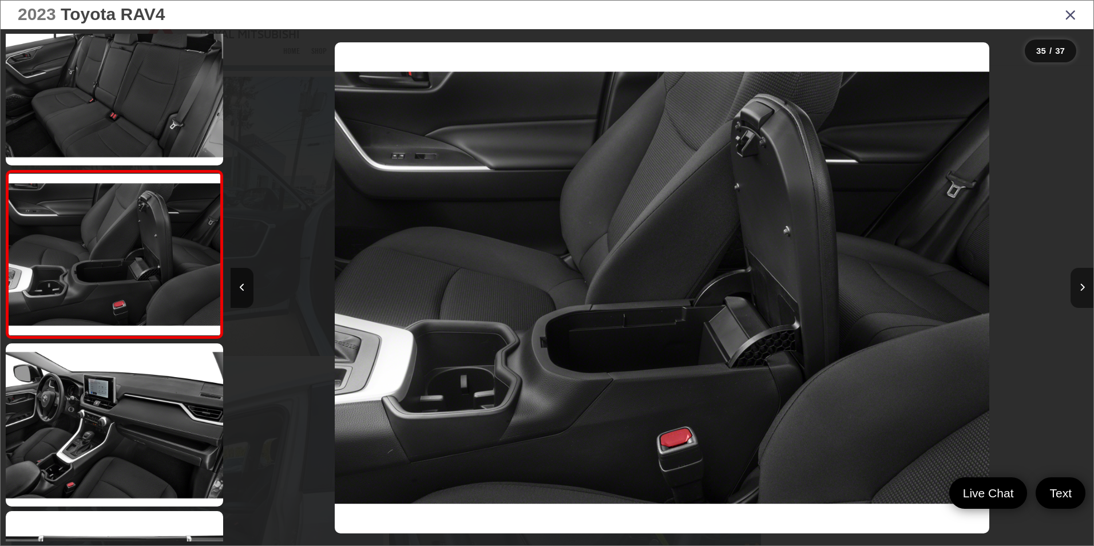
click at [1080, 286] on icon "Next image" at bounding box center [1082, 287] width 5 height 8
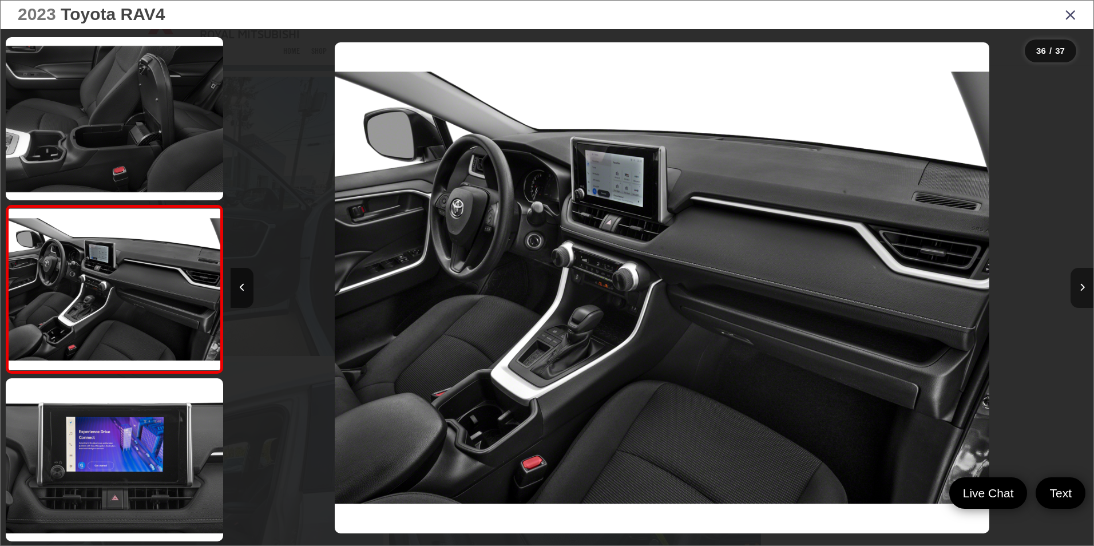
click at [1084, 281] on button "Next image" at bounding box center [1082, 288] width 23 height 40
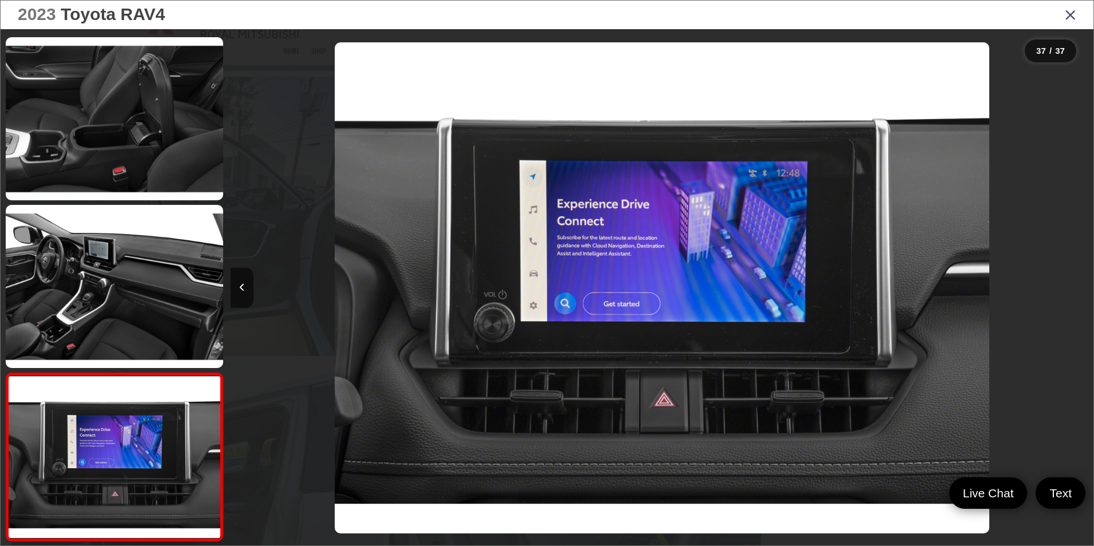
click at [1084, 282] on div at bounding box center [986, 287] width 216 height 517
click at [1067, 12] on icon "Close gallery" at bounding box center [1070, 14] width 11 height 15
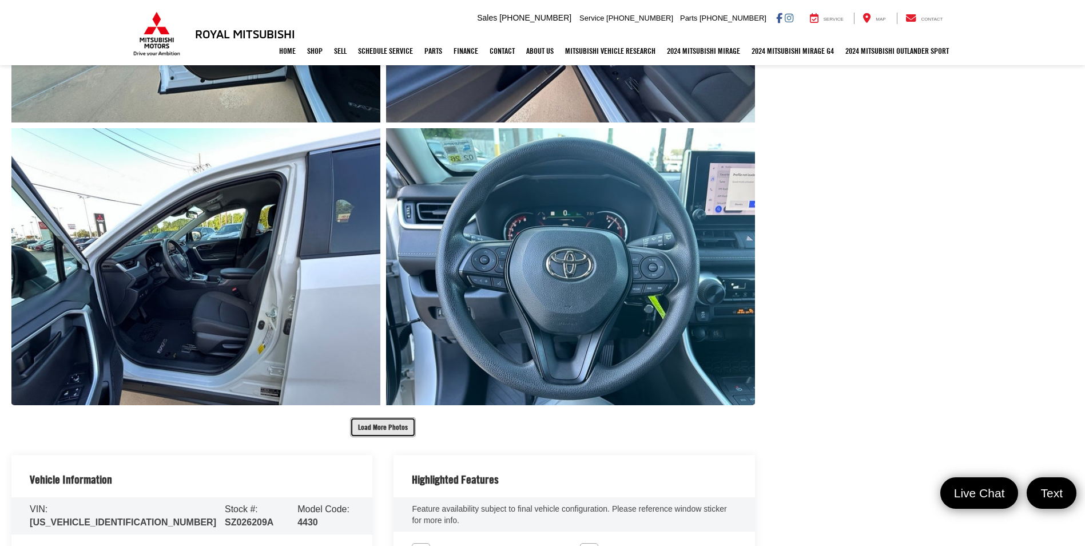
click at [392, 425] on button "Load More Photos" at bounding box center [383, 427] width 66 height 20
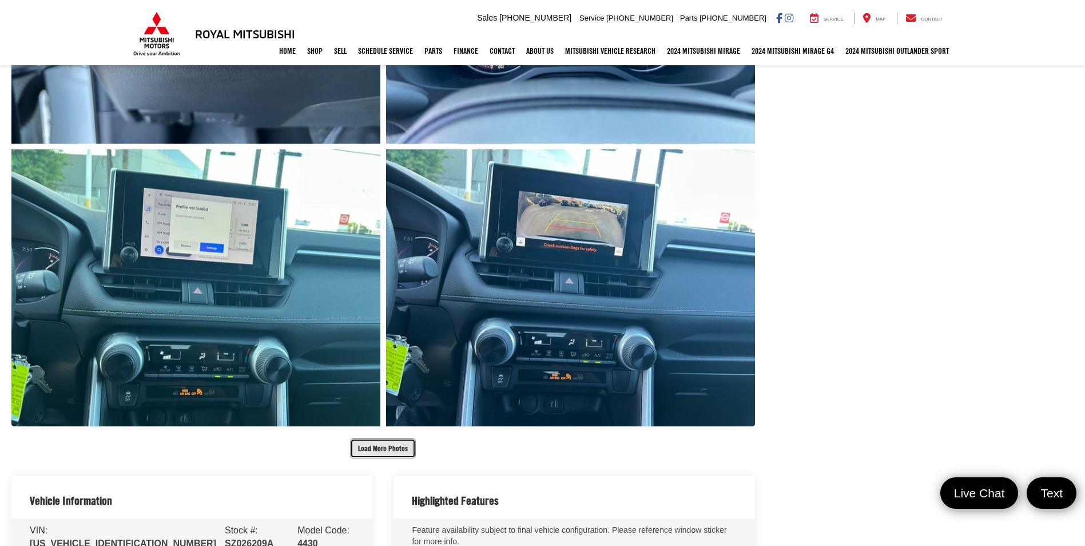
scroll to position [1929, 0]
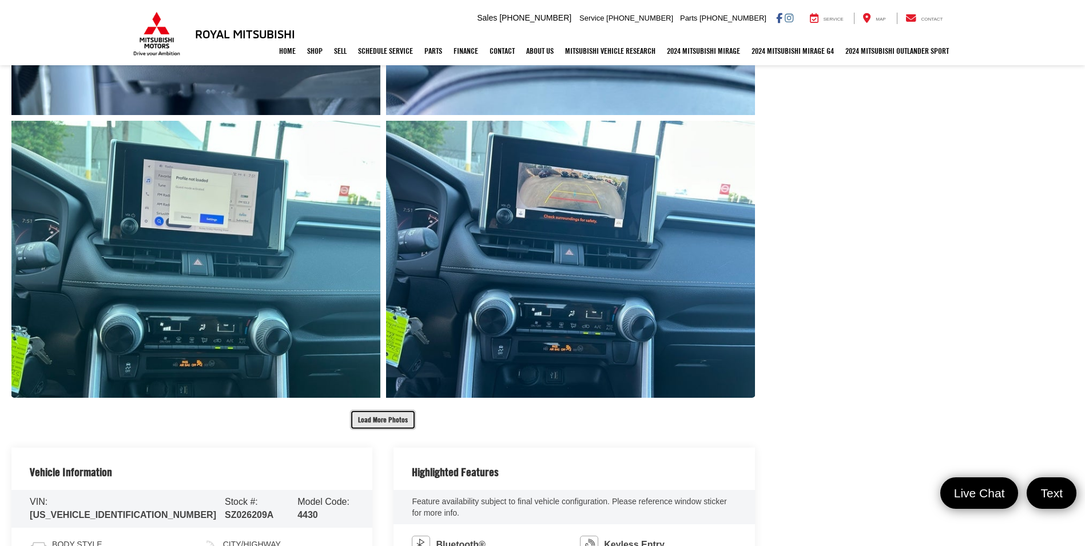
click at [393, 416] on button "Load More Photos" at bounding box center [383, 420] width 66 height 20
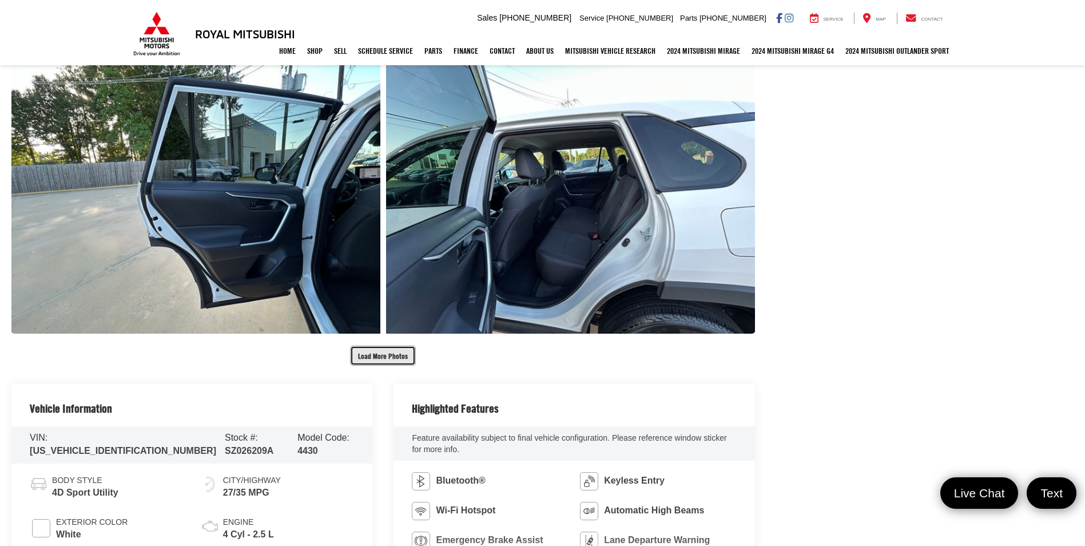
scroll to position [2559, 0]
click at [382, 356] on button "Load More Photos" at bounding box center [383, 355] width 66 height 20
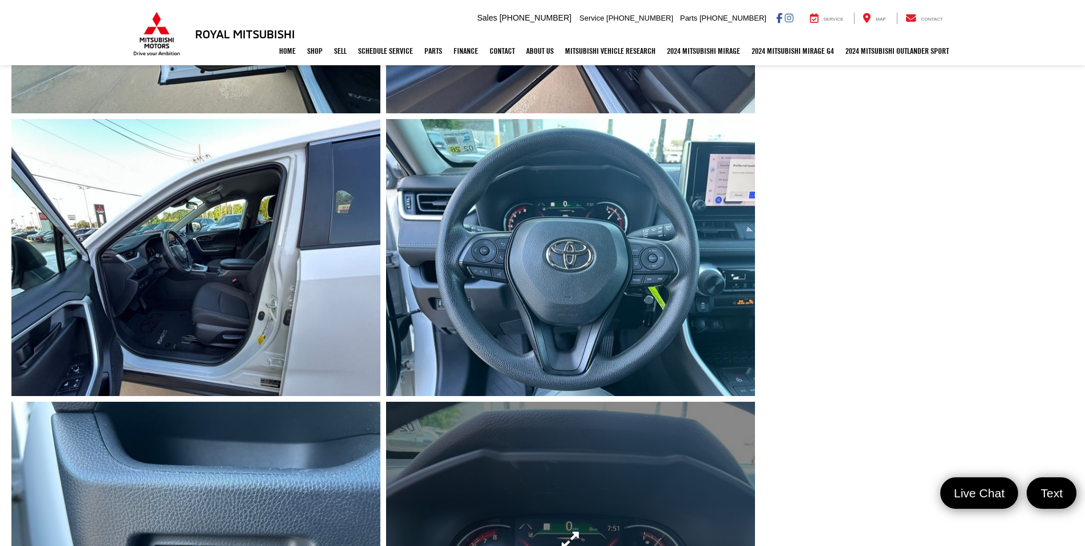
scroll to position [1357, 0]
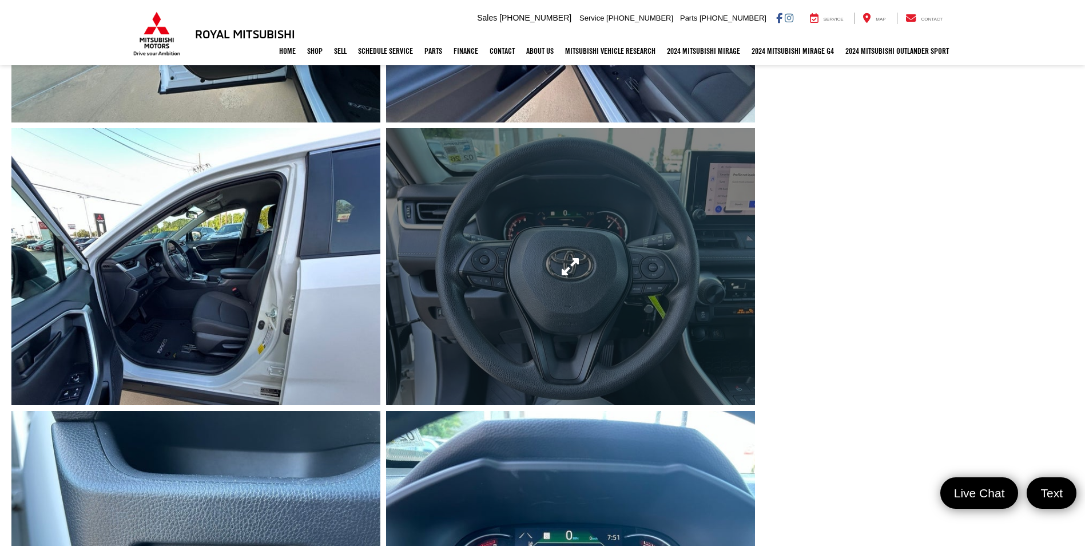
click at [577, 268] on link "Expand Photo 11" at bounding box center [570, 266] width 369 height 277
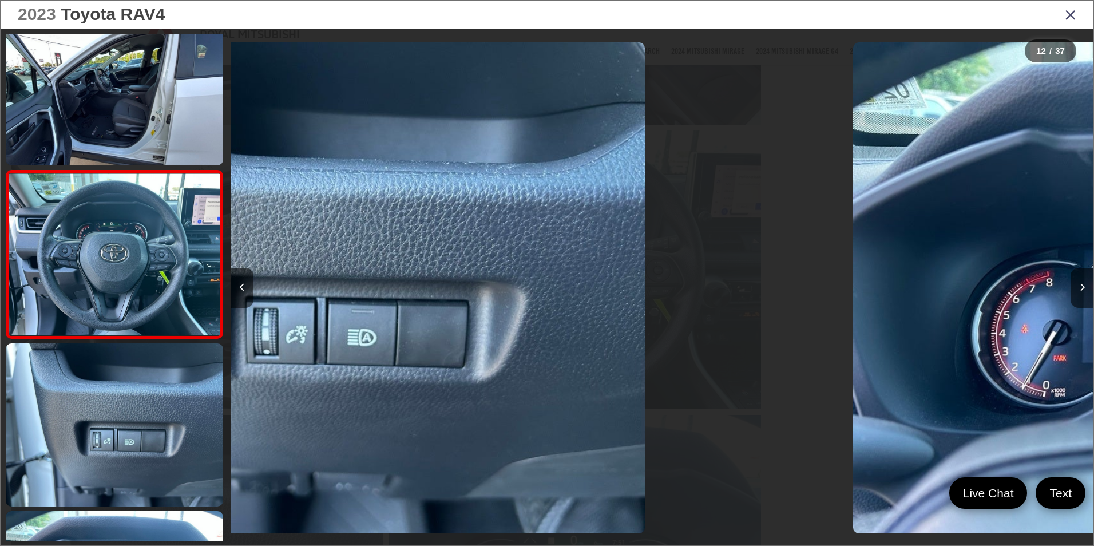
scroll to position [0, 9491]
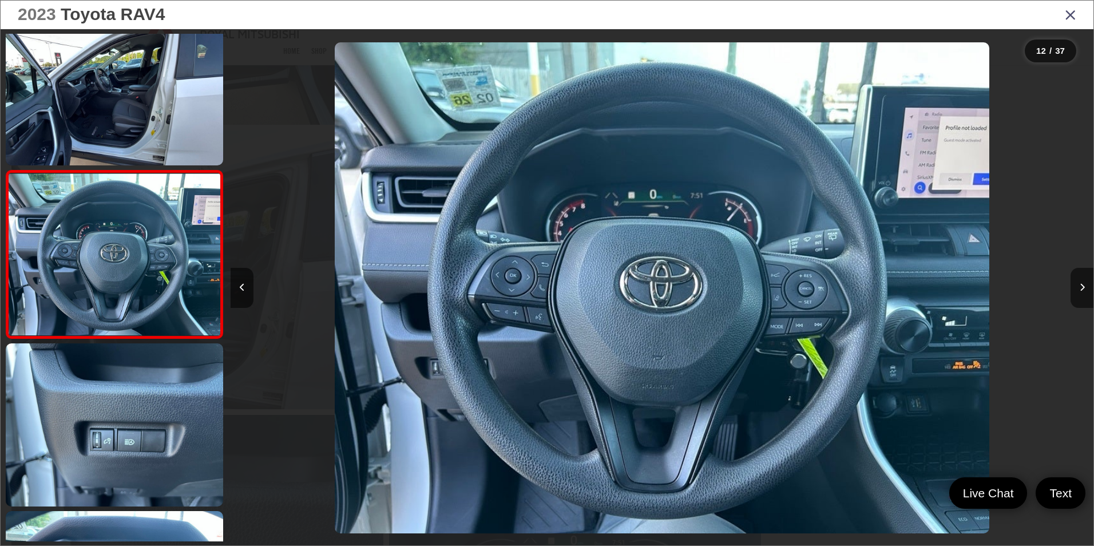
click at [1070, 14] on icon "Close gallery" at bounding box center [1070, 14] width 11 height 15
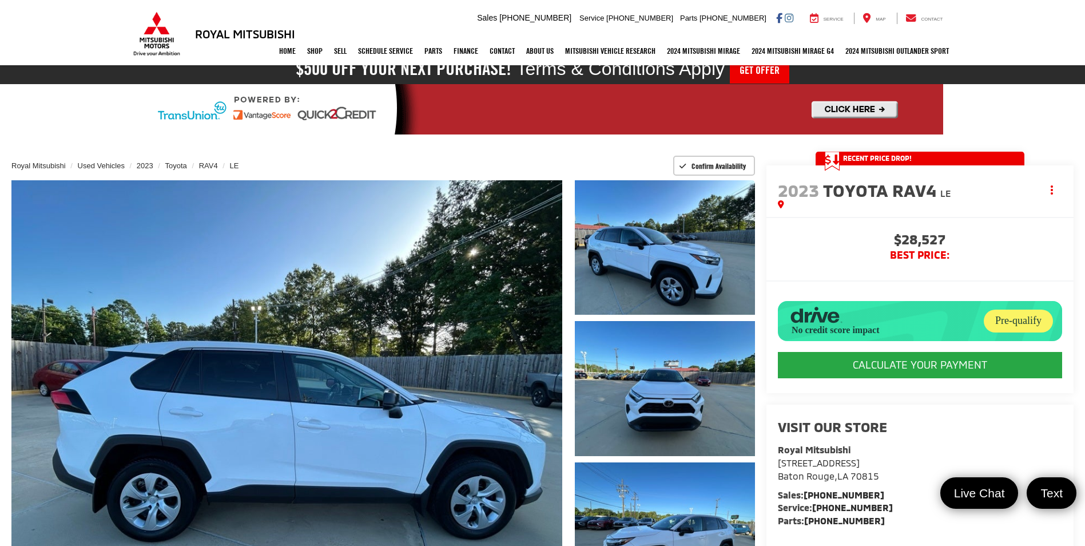
scroll to position [0, 0]
